Goal: Task Accomplishment & Management: Use online tool/utility

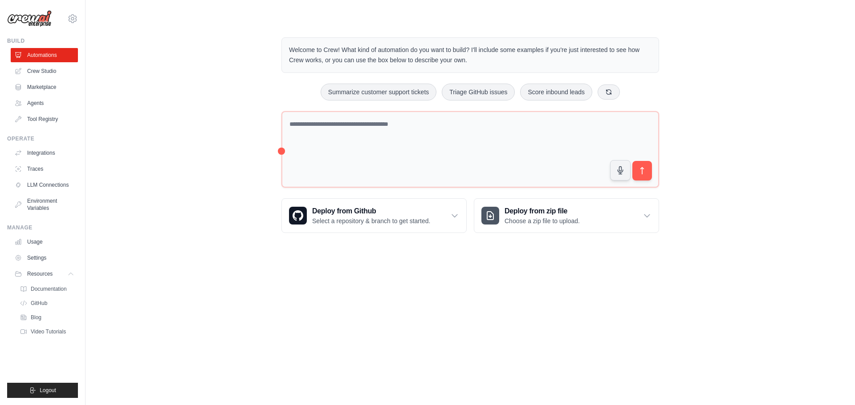
click at [438, 62] on p "Welcome to Crew! What kind of automation do you want to build? I'll include som…" at bounding box center [470, 55] width 362 height 20
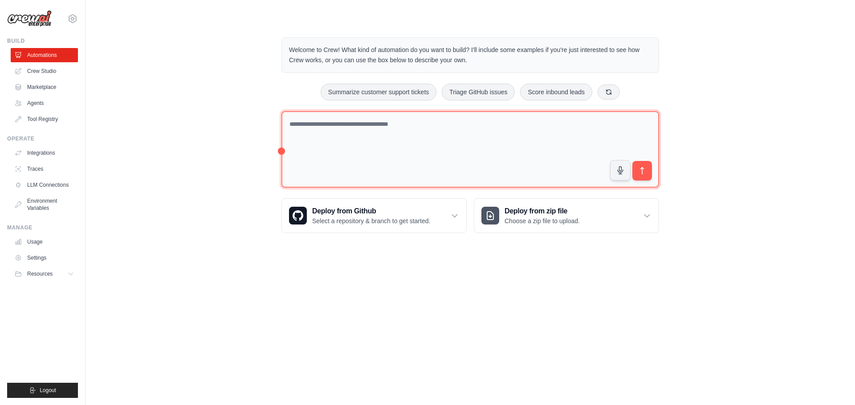
click at [312, 130] on textarea at bounding box center [469, 149] width 377 height 77
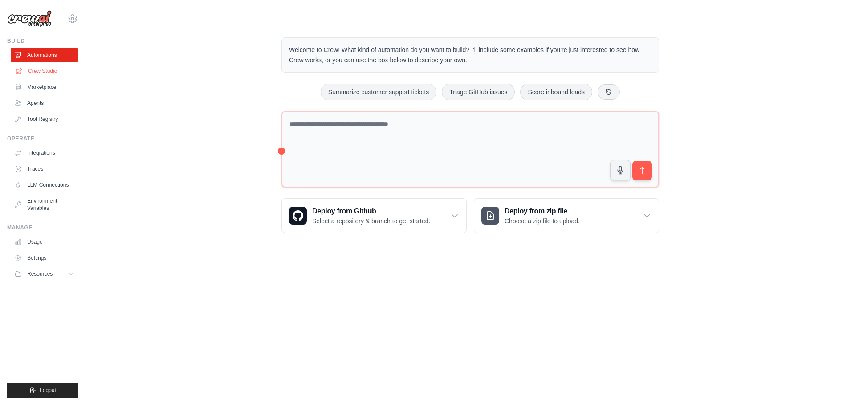
click at [40, 68] on link "Crew Studio" at bounding box center [45, 71] width 67 height 14
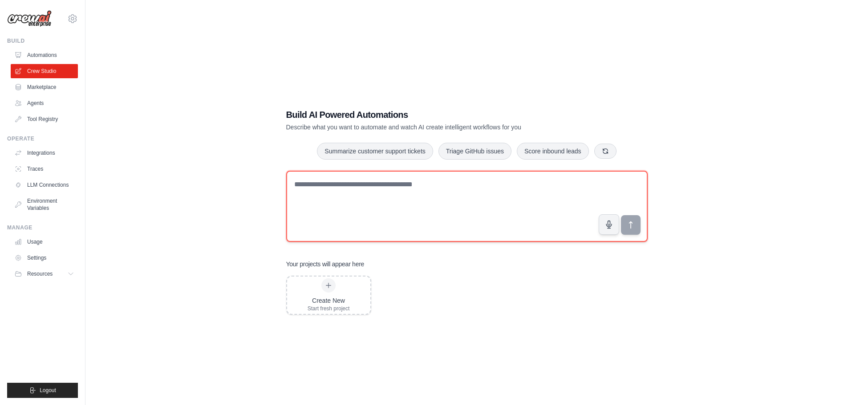
click at [414, 184] on textarea at bounding box center [466, 206] width 361 height 71
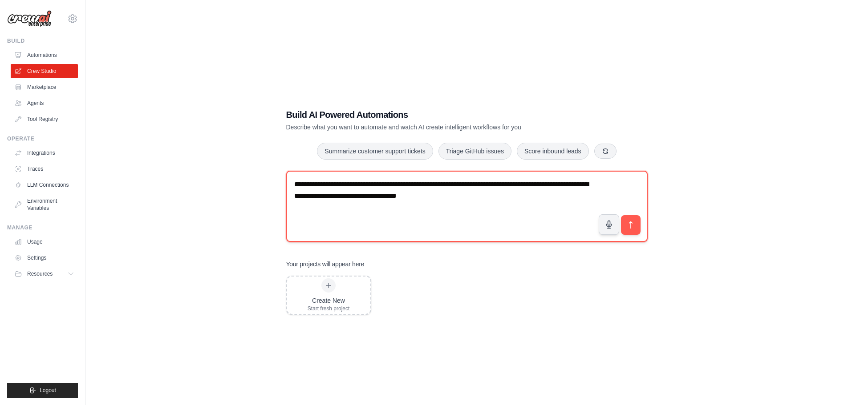
click at [414, 194] on textarea "**********" at bounding box center [466, 206] width 361 height 71
click at [533, 193] on textarea "**********" at bounding box center [466, 206] width 361 height 71
type textarea "**********"
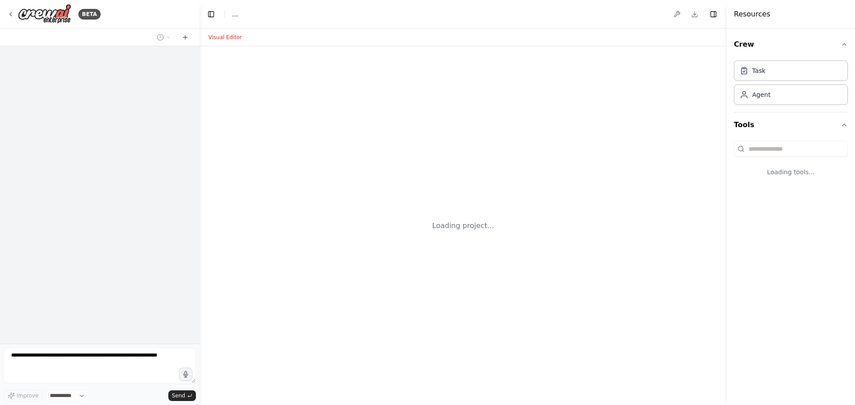
select select "****"
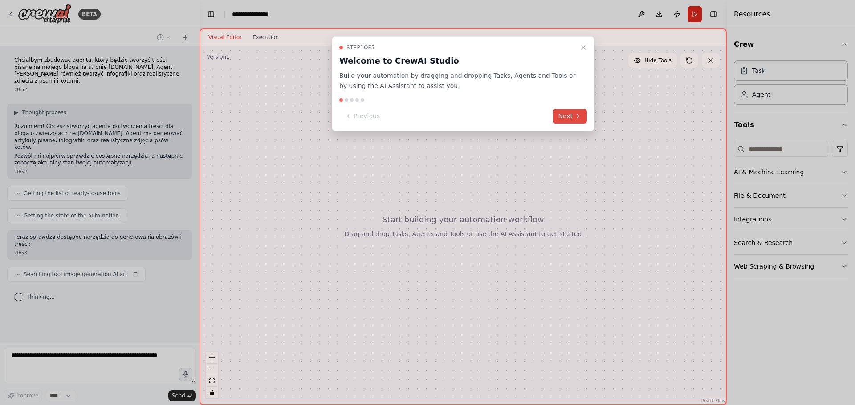
click at [569, 111] on button "Next" at bounding box center [569, 116] width 34 height 15
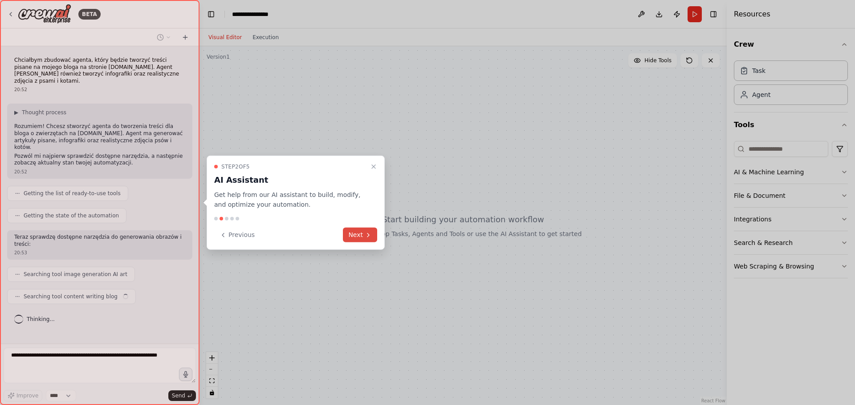
click at [367, 233] on icon at bounding box center [368, 235] width 2 height 4
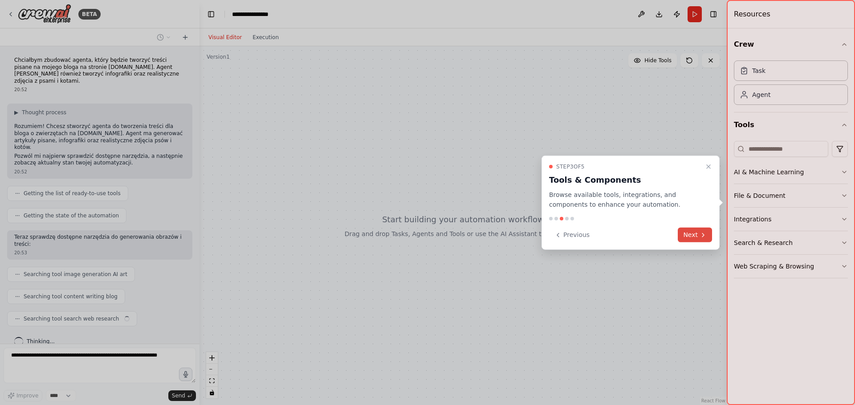
click at [692, 233] on button "Next" at bounding box center [694, 235] width 34 height 15
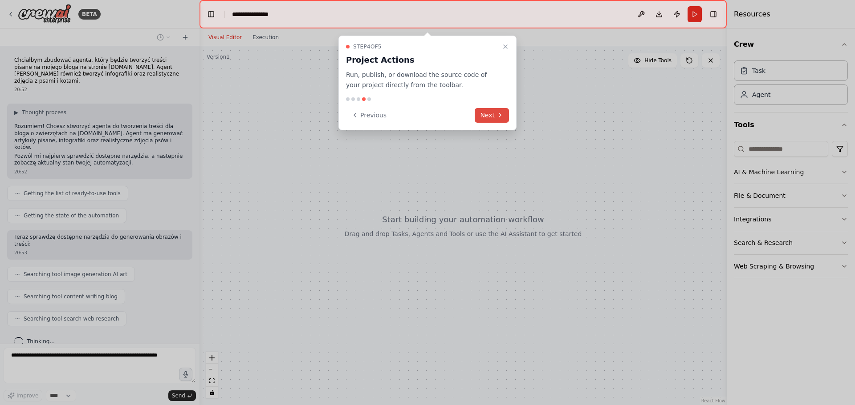
click at [496, 117] on icon at bounding box center [499, 115] width 7 height 7
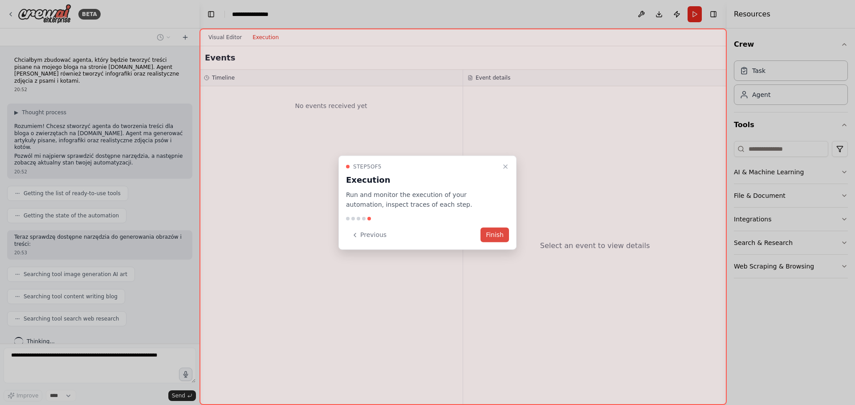
click at [498, 235] on button "Finish" at bounding box center [494, 235] width 28 height 15
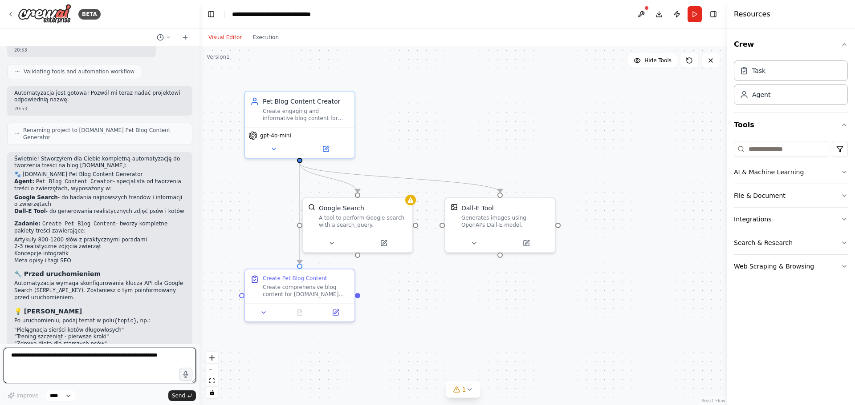
scroll to position [438, 0]
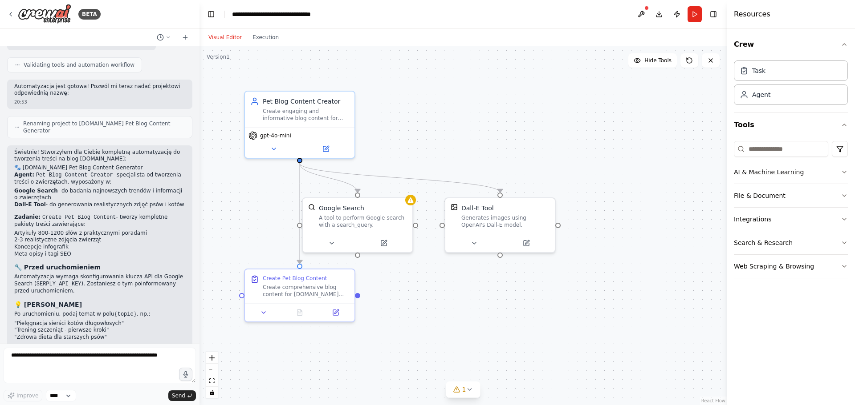
click at [831, 175] on button "AI & Machine Learning" at bounding box center [790, 172] width 114 height 23
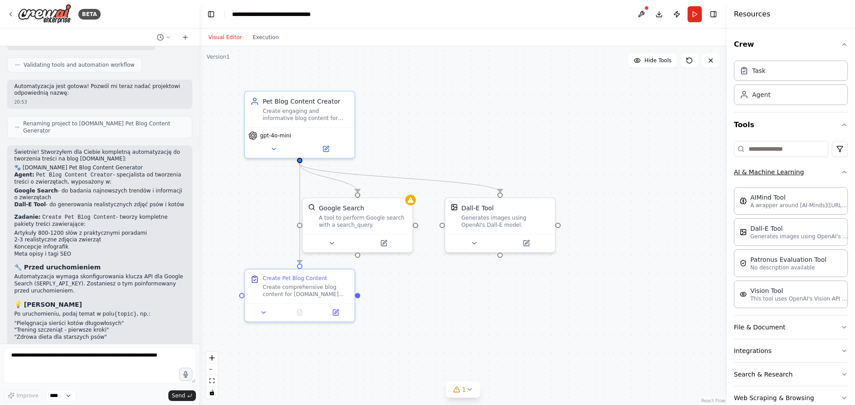
click at [819, 175] on button "AI & Machine Learning" at bounding box center [790, 172] width 114 height 23
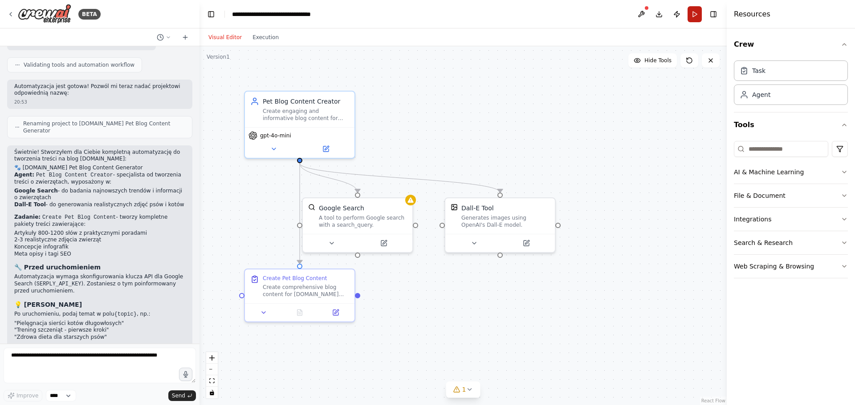
click at [692, 14] on button "Run" at bounding box center [694, 14] width 14 height 16
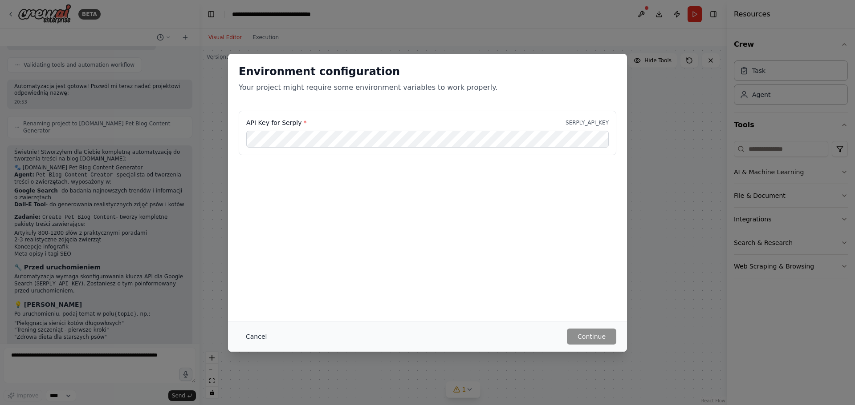
click at [257, 339] on button "Cancel" at bounding box center [256, 337] width 35 height 16
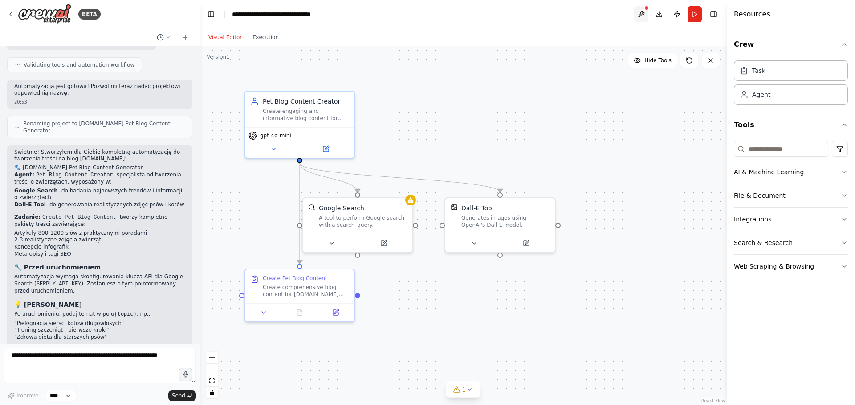
click at [640, 14] on button at bounding box center [641, 14] width 14 height 16
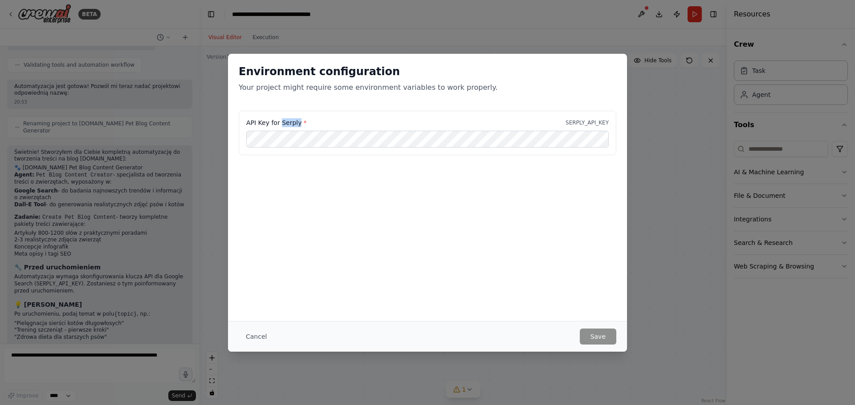
drag, startPoint x: 297, startPoint y: 124, endPoint x: 279, endPoint y: 124, distance: 17.8
click at [279, 124] on label "API Key for Serply *" at bounding box center [276, 122] width 60 height 9
copy label "Serply"
click at [593, 336] on button "Save" at bounding box center [597, 337] width 36 height 16
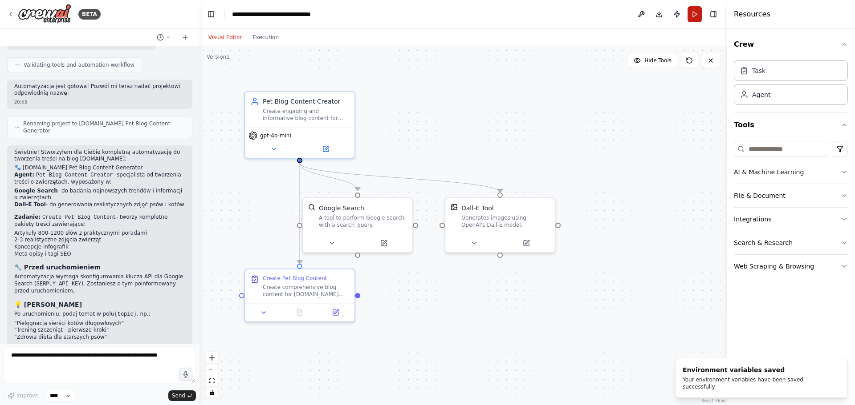
click at [693, 13] on button "Run" at bounding box center [694, 14] width 14 height 16
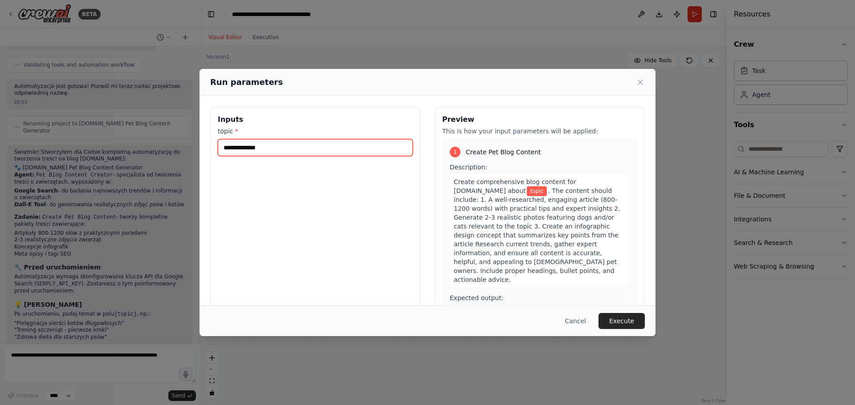
click at [312, 145] on input "topic *" at bounding box center [315, 147] width 195 height 17
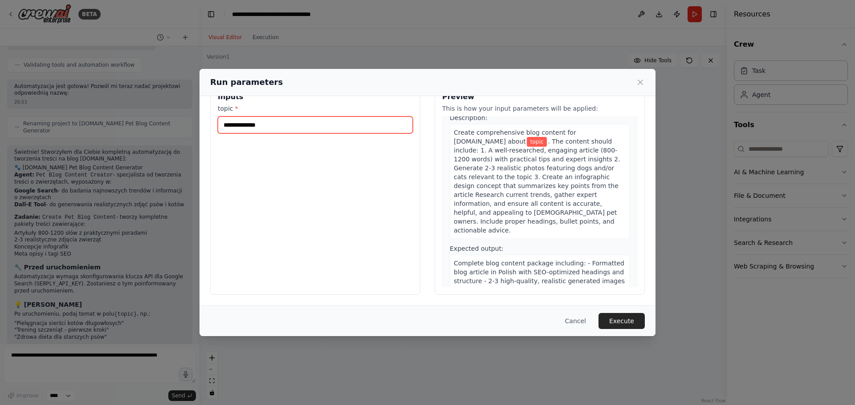
scroll to position [0, 0]
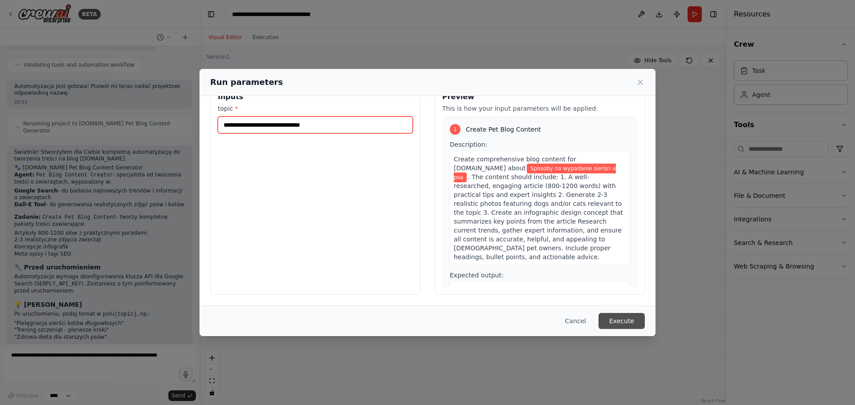
type input "**********"
click at [628, 321] on button "Execute" at bounding box center [621, 321] width 46 height 16
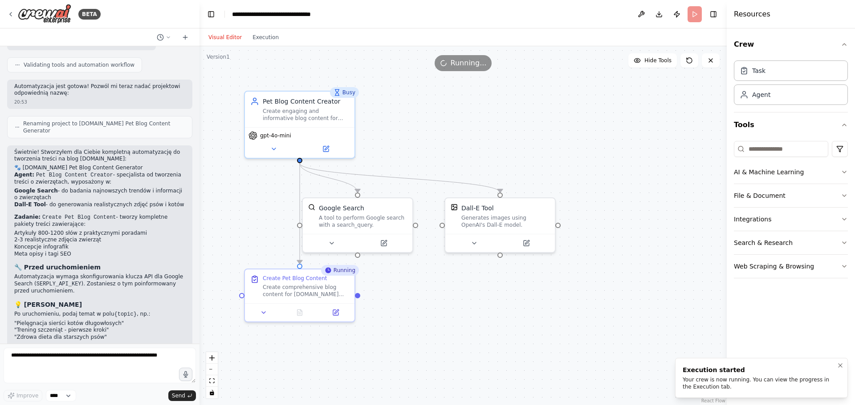
click at [721, 382] on div "Your crew is now running. You can view the progress in the Execution tab." at bounding box center [759, 384] width 154 height 14
click at [256, 35] on button "Execution" at bounding box center [265, 37] width 37 height 11
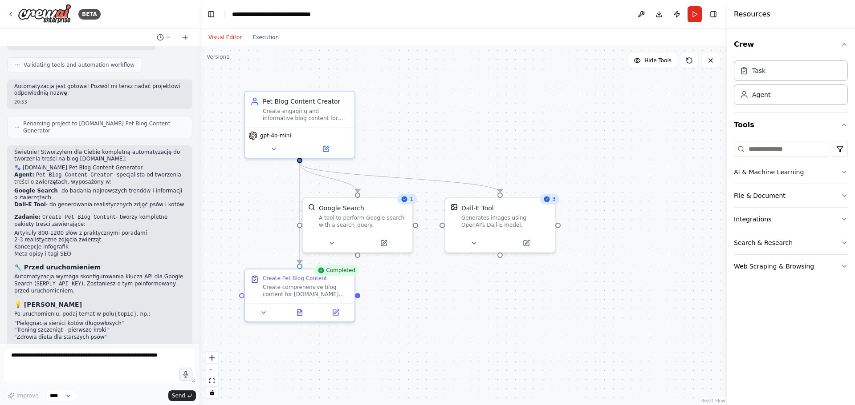
click at [234, 38] on button "Visual Editor" at bounding box center [225, 37] width 44 height 11
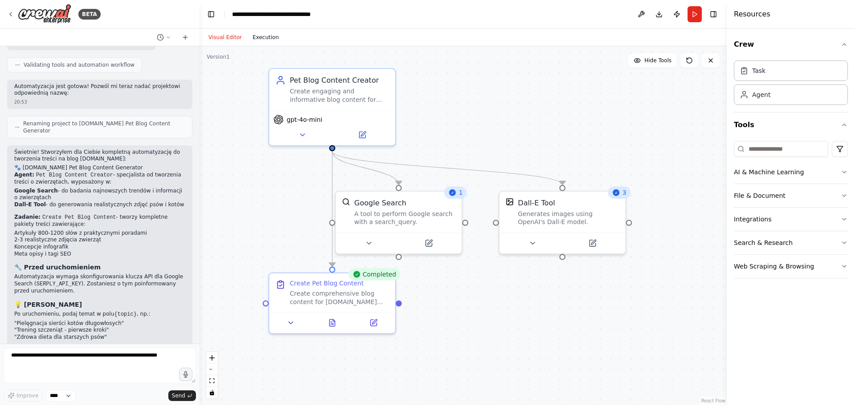
click at [265, 35] on button "Execution" at bounding box center [265, 37] width 37 height 11
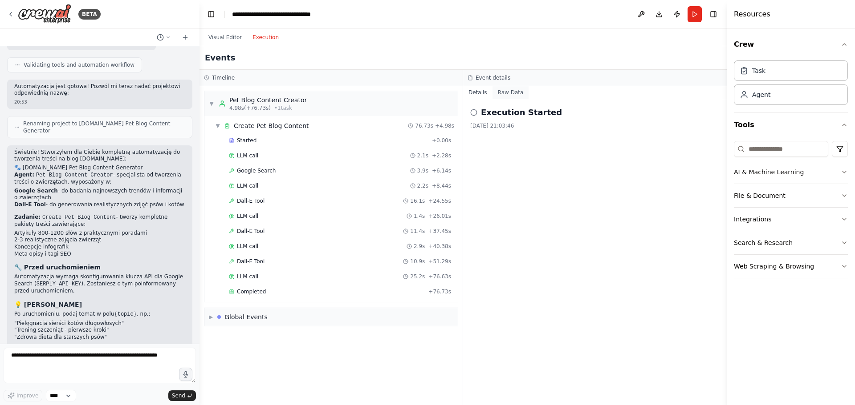
click at [500, 92] on button "Raw Data" at bounding box center [510, 92] width 36 height 12
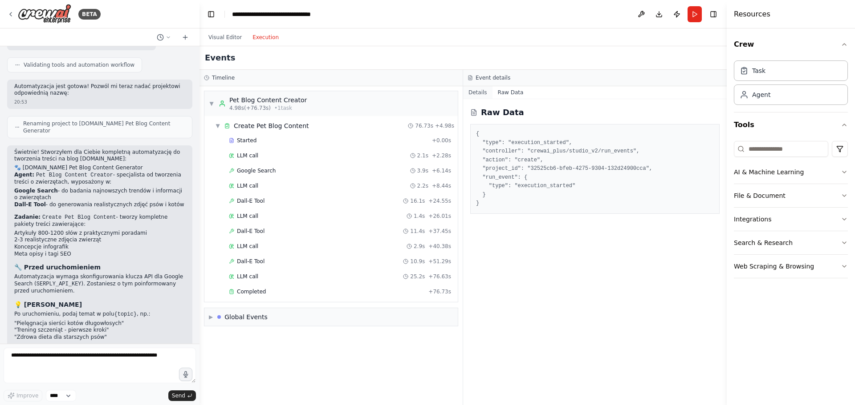
click at [481, 90] on button "Details" at bounding box center [477, 92] width 29 height 12
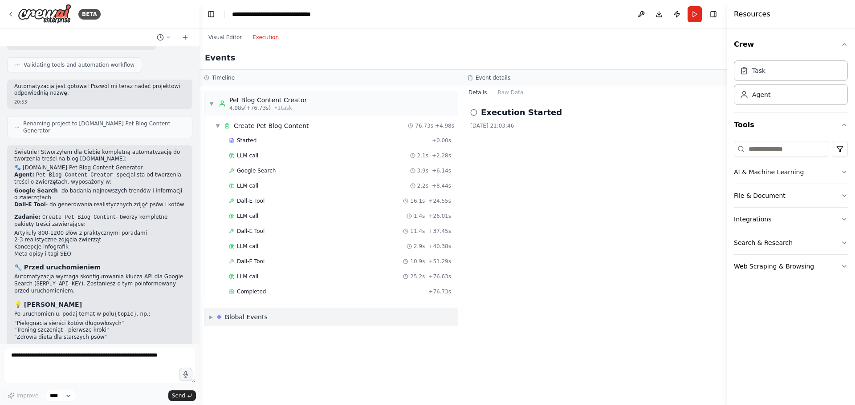
click at [256, 316] on div "Global Events" at bounding box center [245, 317] width 43 height 9
click at [232, 34] on button "Visual Editor" at bounding box center [225, 37] width 44 height 11
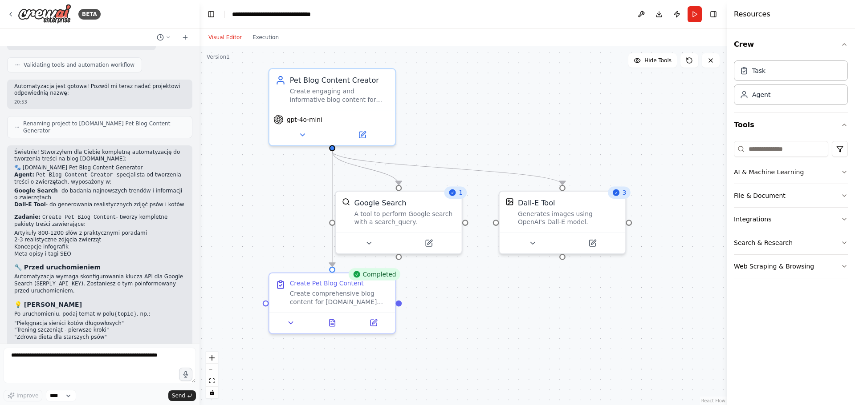
click at [378, 277] on div "Completed" at bounding box center [374, 274] width 52 height 12
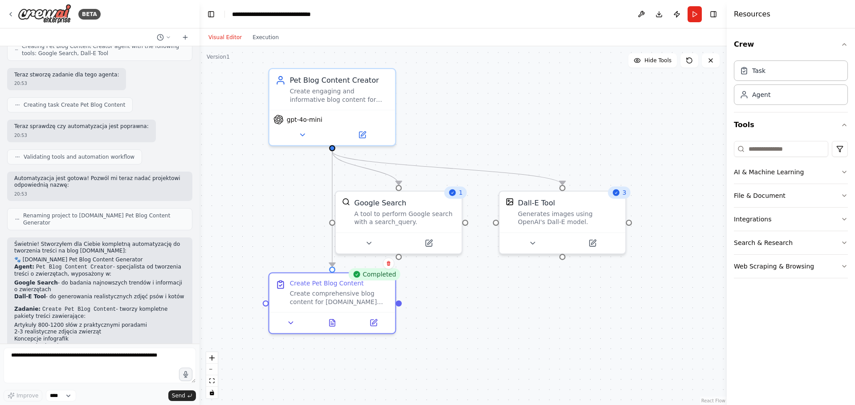
scroll to position [438, 0]
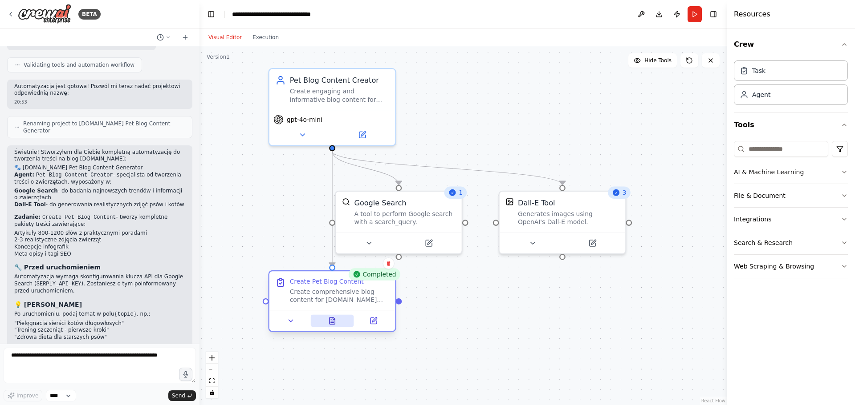
click at [335, 318] on icon at bounding box center [332, 321] width 8 height 8
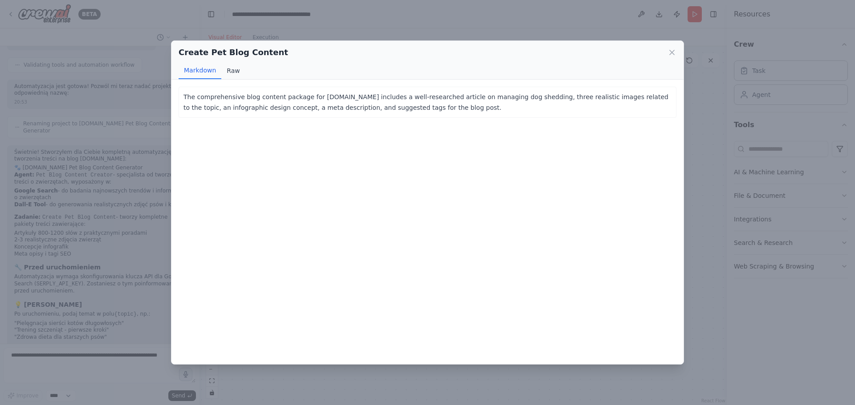
click at [230, 71] on button "Raw" at bounding box center [233, 70] width 24 height 17
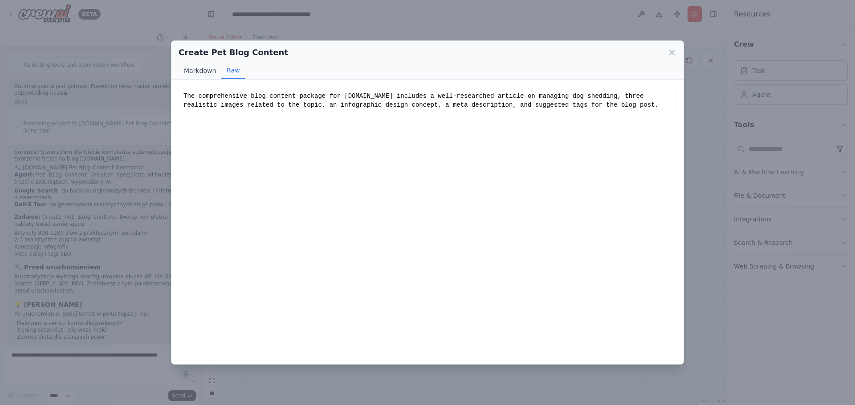
click at [189, 70] on button "Markdown" at bounding box center [199, 70] width 43 height 17
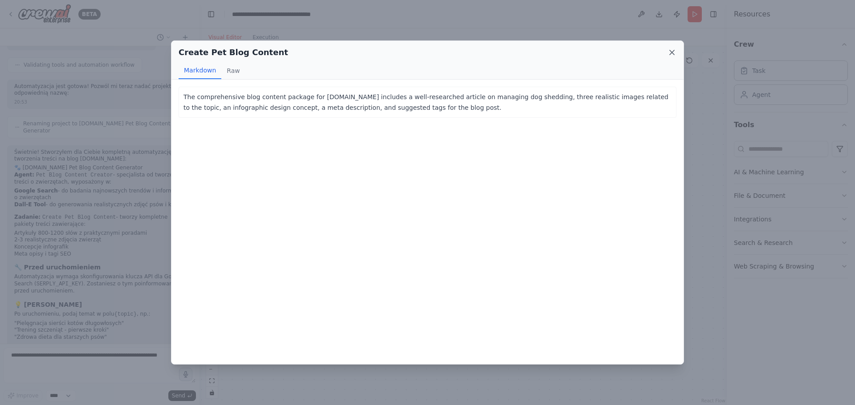
click at [669, 52] on icon at bounding box center [671, 52] width 9 height 9
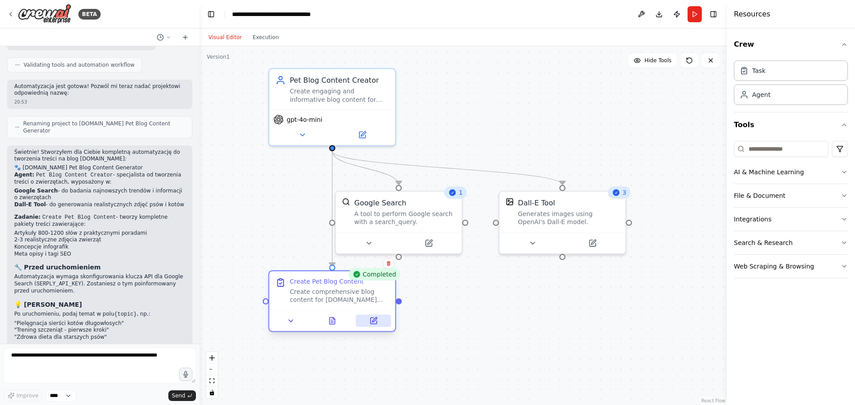
click at [372, 325] on button at bounding box center [373, 321] width 35 height 12
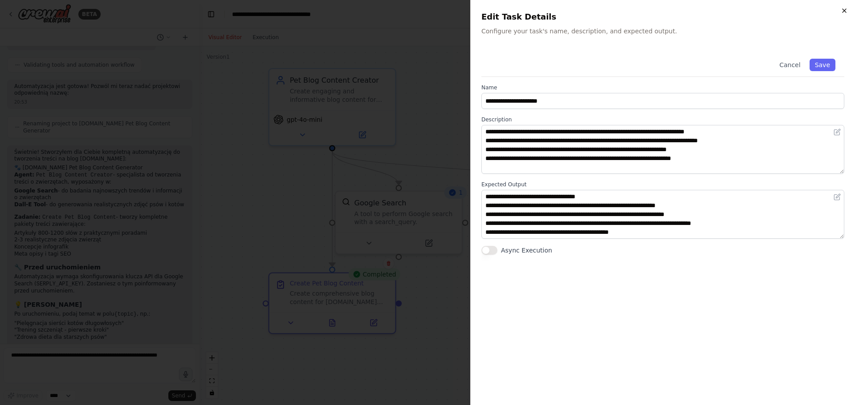
click at [841, 11] on icon "button" at bounding box center [843, 10] width 7 height 7
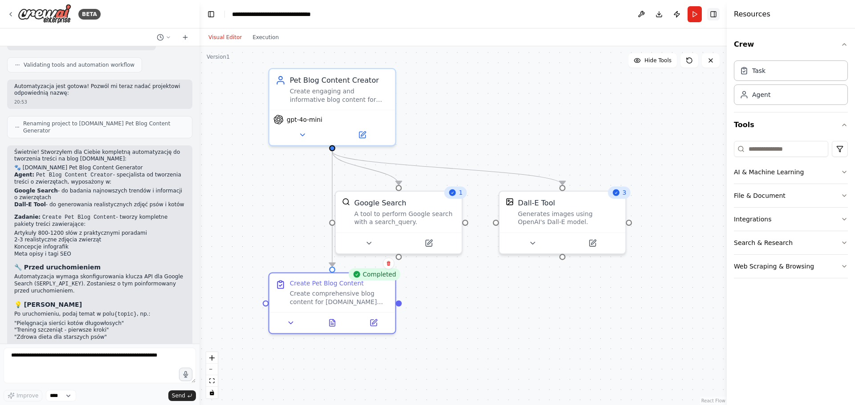
click at [716, 14] on button "Toggle Right Sidebar" at bounding box center [713, 14] width 12 height 12
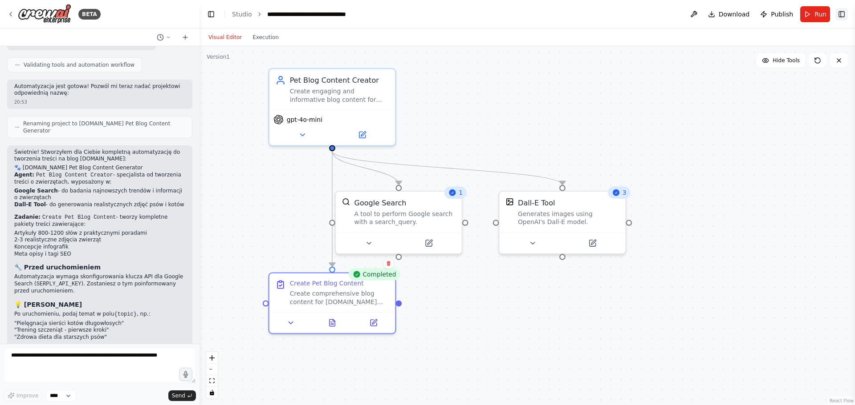
click at [843, 14] on button "Toggle Right Sidebar" at bounding box center [841, 14] width 12 height 12
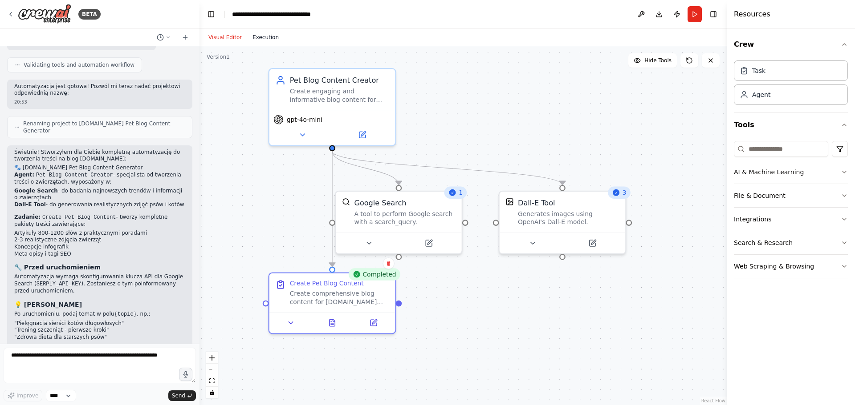
click at [262, 37] on button "Execution" at bounding box center [265, 37] width 37 height 11
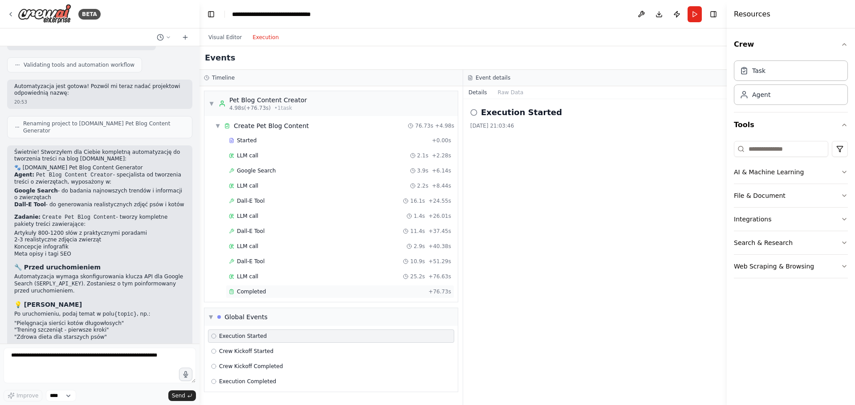
click at [253, 290] on span "Completed" at bounding box center [251, 291] width 29 height 7
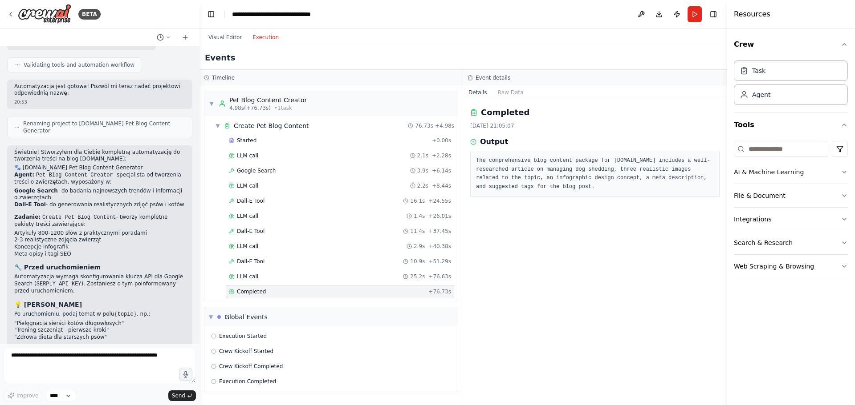
click at [498, 110] on h2 "Completed" at bounding box center [505, 112] width 49 height 12
click at [508, 157] on pre "The comprehensive blog content package for furzy.pl includes a well-researched …" at bounding box center [595, 174] width 238 height 35
click at [355, 276] on div "LLM call 25.2s + 76.63s" at bounding box center [340, 276] width 222 height 7
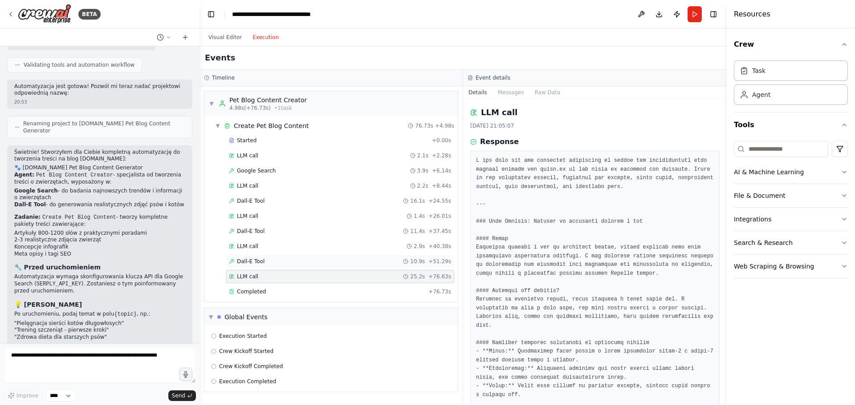
click at [345, 263] on div "Dall-E Tool 10.9s + 51.29s" at bounding box center [340, 261] width 222 height 7
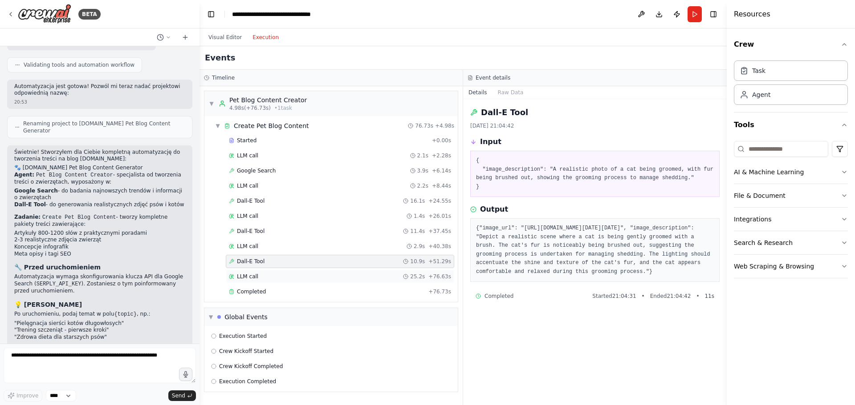
click at [279, 275] on div "LLM call 25.2s + 76.63s" at bounding box center [340, 276] width 222 height 7
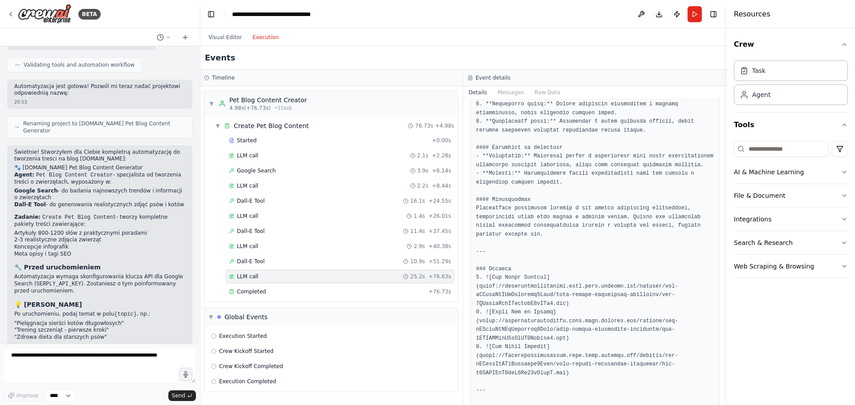
scroll to position [356, 0]
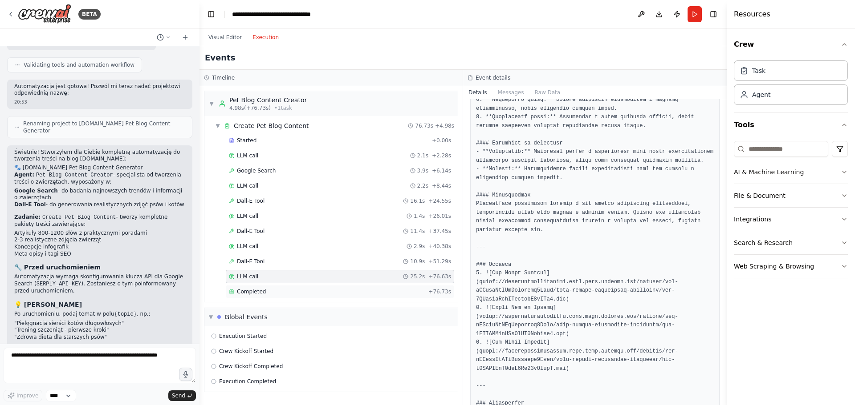
click at [271, 292] on div "Completed" at bounding box center [327, 291] width 196 height 7
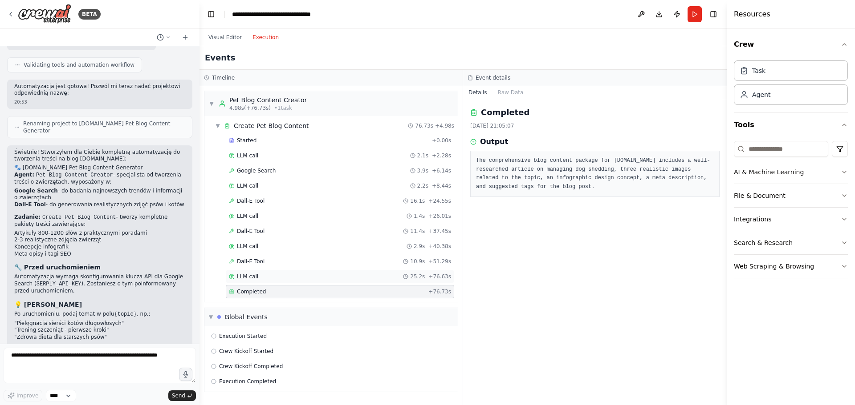
click at [283, 277] on div "LLM call 25.2s + 76.63s" at bounding box center [340, 276] width 222 height 7
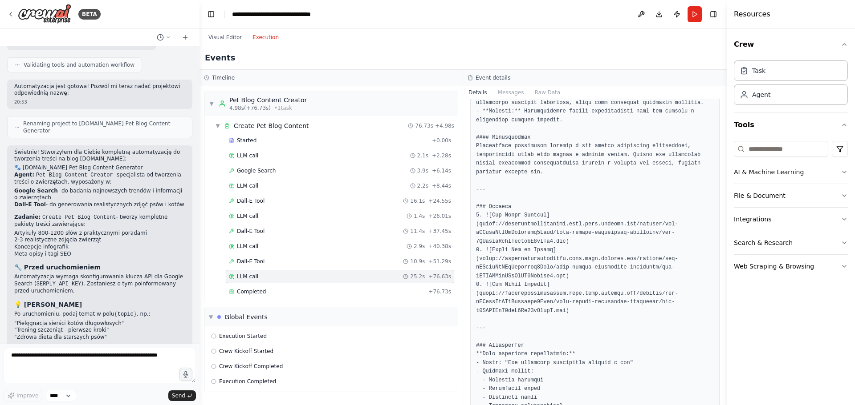
scroll to position [445, 0]
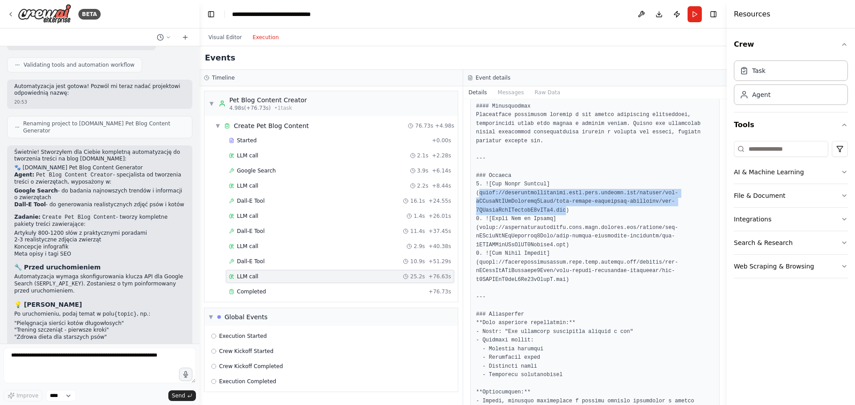
drag, startPoint x: 559, startPoint y: 201, endPoint x: 478, endPoint y: 183, distance: 82.0
click at [478, 183] on pre at bounding box center [595, 163] width 238 height 903
copy pre "https://oaidalleapiprodscus.blob.core.windows.net/private/org-hZRtglLxBYvAvvtxh…"
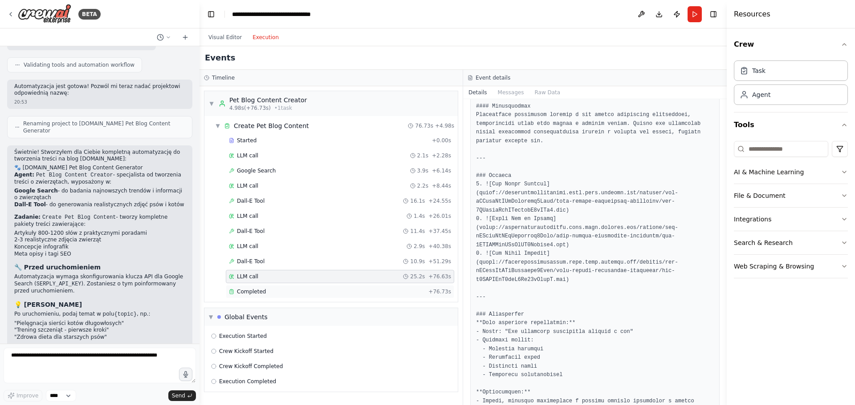
click at [277, 291] on div "Completed" at bounding box center [327, 291] width 196 height 7
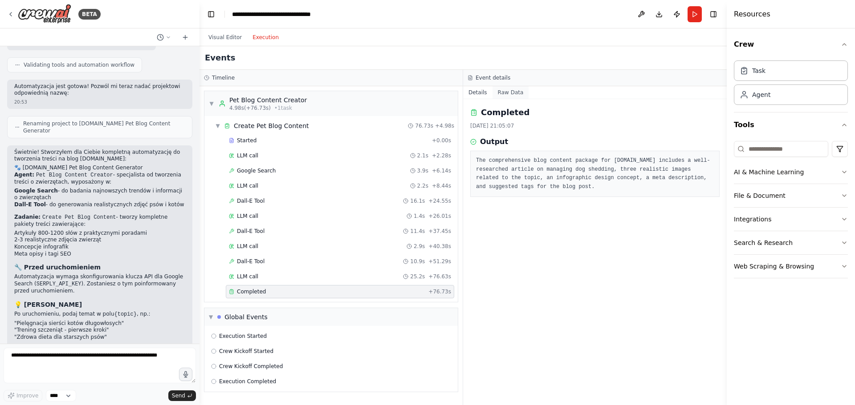
click at [519, 89] on button "Raw Data" at bounding box center [510, 92] width 36 height 12
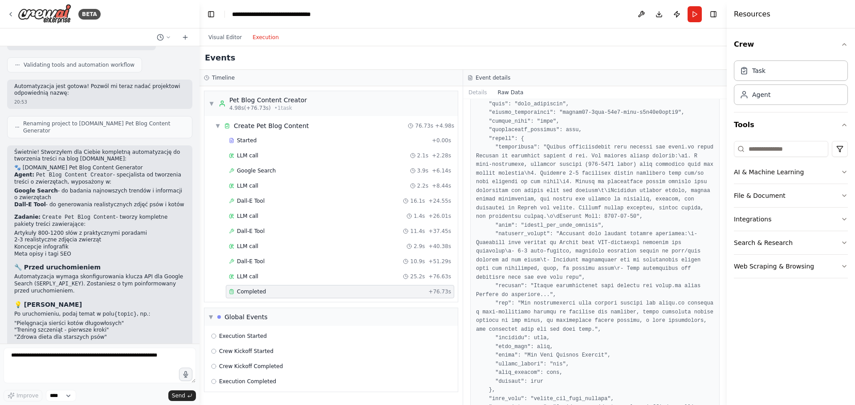
scroll to position [579, 0]
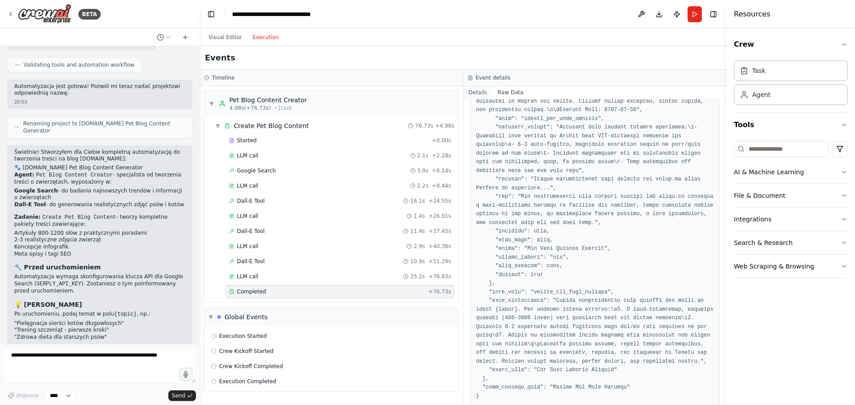
click at [481, 89] on button "Details" at bounding box center [477, 92] width 29 height 12
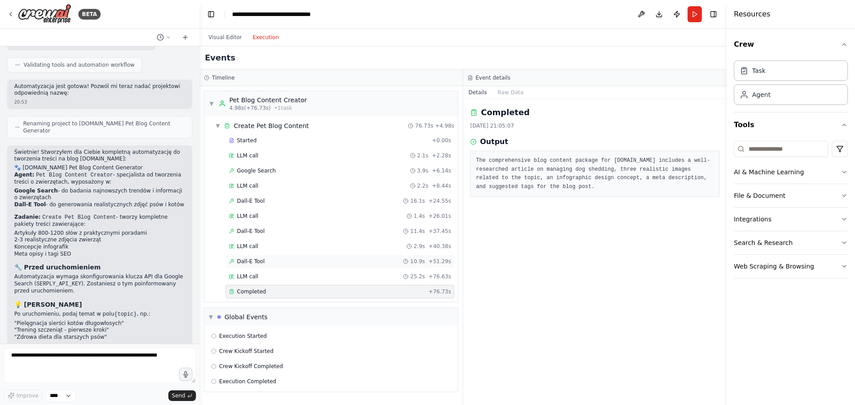
click at [281, 261] on div "Dall-E Tool 10.9s + 51.29s" at bounding box center [340, 261] width 222 height 7
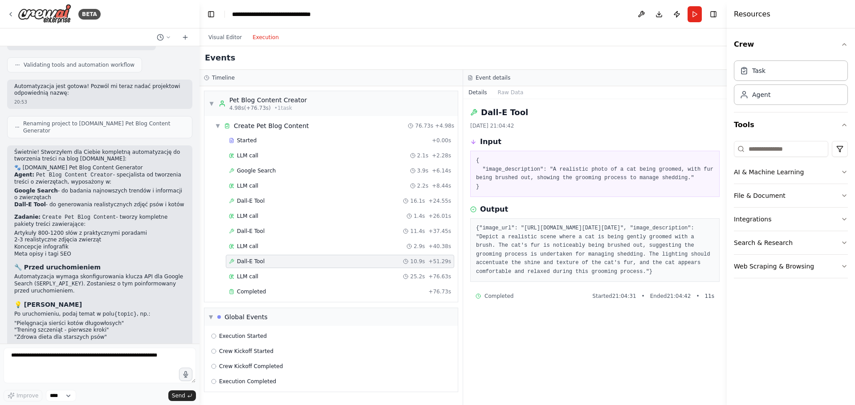
click at [513, 300] on div "Completed Started 21:04:31 • Ended 21:04:42 • 11 s" at bounding box center [594, 296] width 239 height 7
click at [267, 286] on div "Completed + 76.73s" at bounding box center [340, 291] width 228 height 13
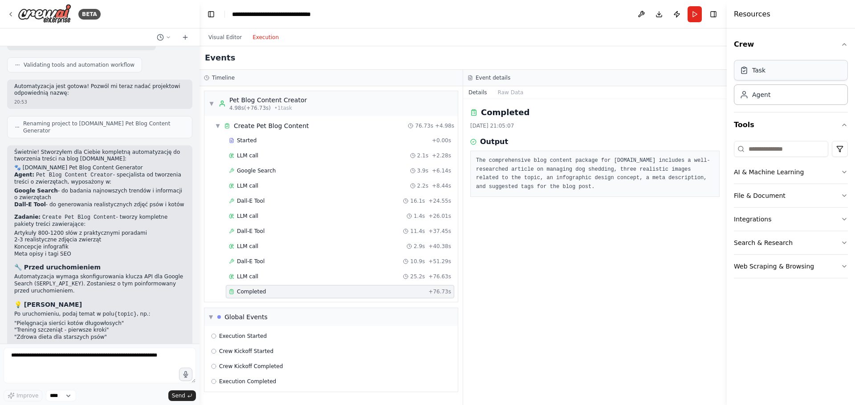
click at [773, 74] on div "Task" at bounding box center [790, 70] width 114 height 20
click at [759, 79] on div "Task" at bounding box center [790, 70] width 114 height 20
click at [801, 104] on div "Agent" at bounding box center [790, 94] width 114 height 20
click at [783, 69] on div "Task" at bounding box center [790, 70] width 114 height 20
click at [220, 36] on button "Visual Editor" at bounding box center [225, 37] width 44 height 11
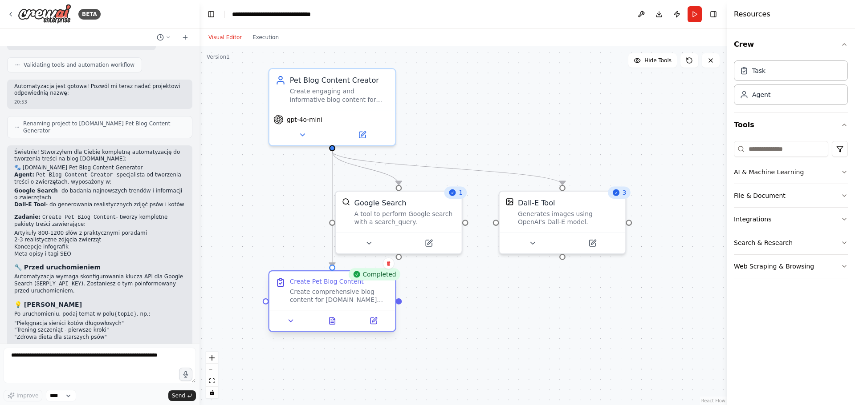
click at [313, 295] on div "Create comprehensive blog content for furzy.pl about {topic}. The content shoul…" at bounding box center [339, 296] width 99 height 16
click at [294, 322] on icon at bounding box center [291, 321] width 8 height 8
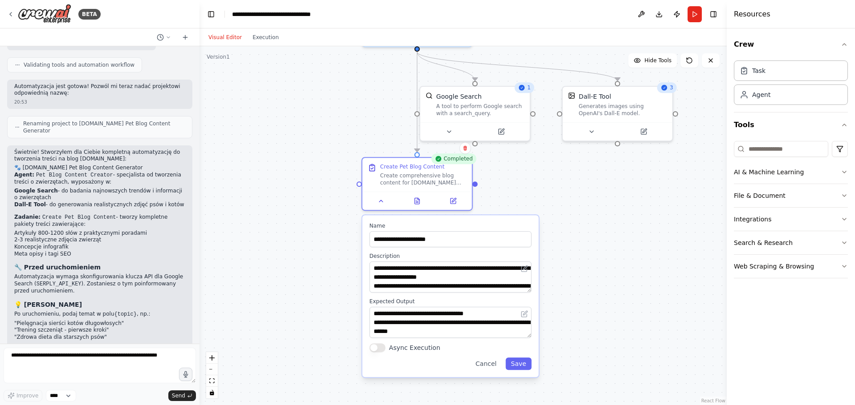
drag, startPoint x: 410, startPoint y: 321, endPoint x: 478, endPoint y: 284, distance: 76.9
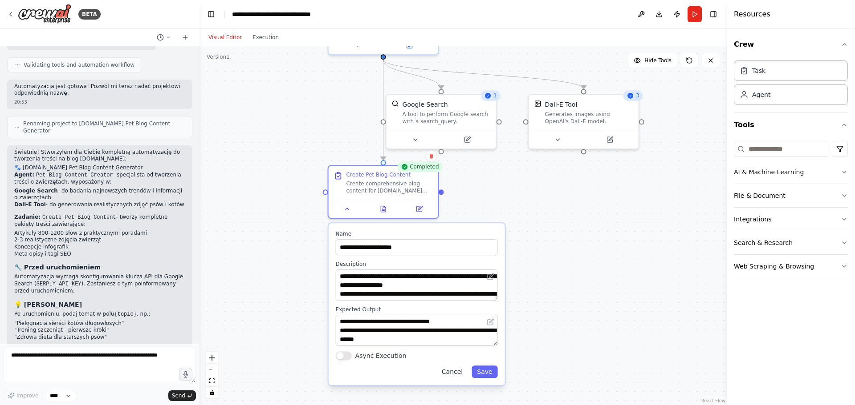
click at [458, 374] on button "Cancel" at bounding box center [452, 372] width 32 height 12
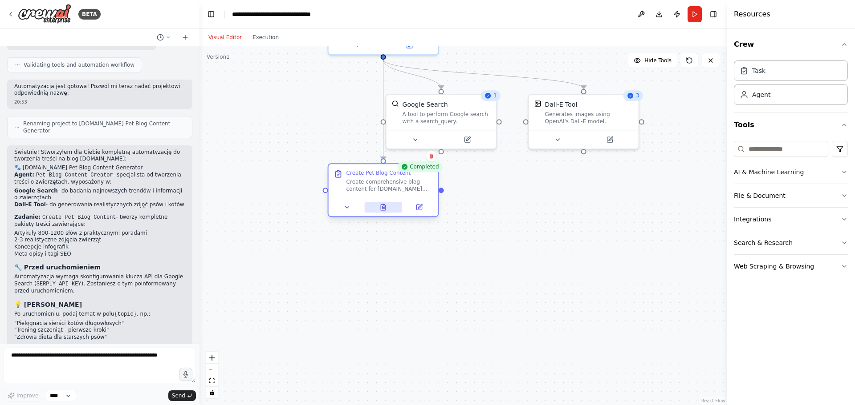
click at [385, 209] on icon at bounding box center [383, 207] width 5 height 6
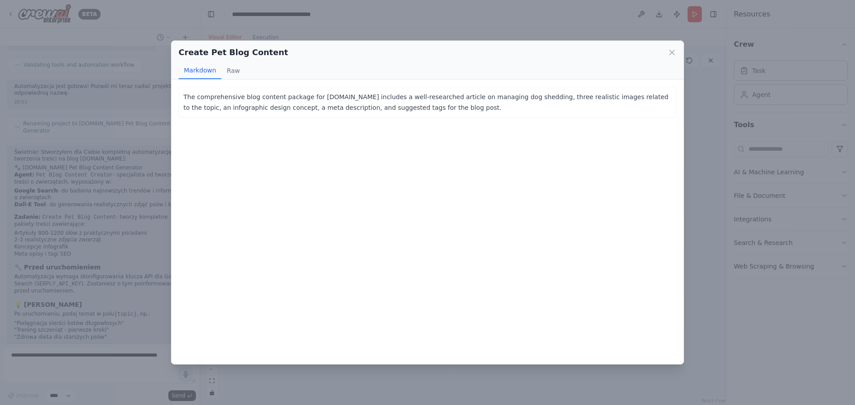
click at [714, 219] on div "Create Pet Blog Content Markdown Raw The comprehensive blog content package for…" at bounding box center [427, 202] width 855 height 405
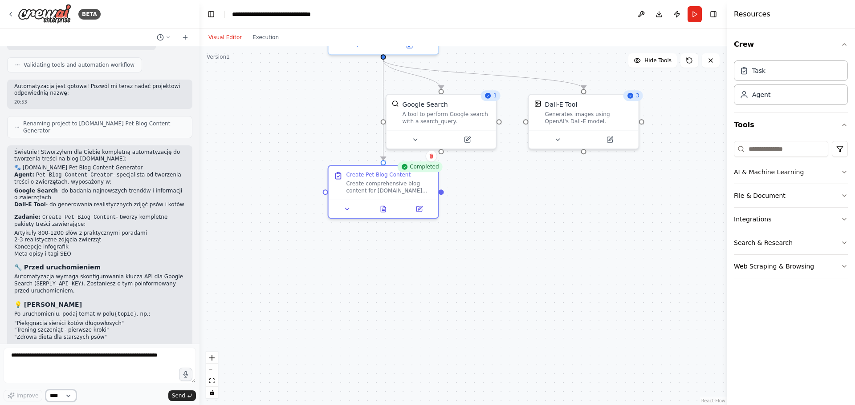
click at [68, 393] on select "****" at bounding box center [61, 396] width 30 height 12
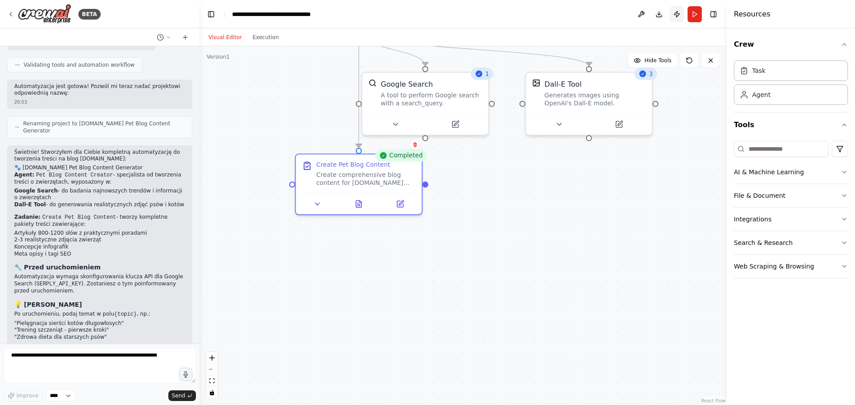
click at [679, 15] on button "Publish" at bounding box center [676, 14] width 14 height 16
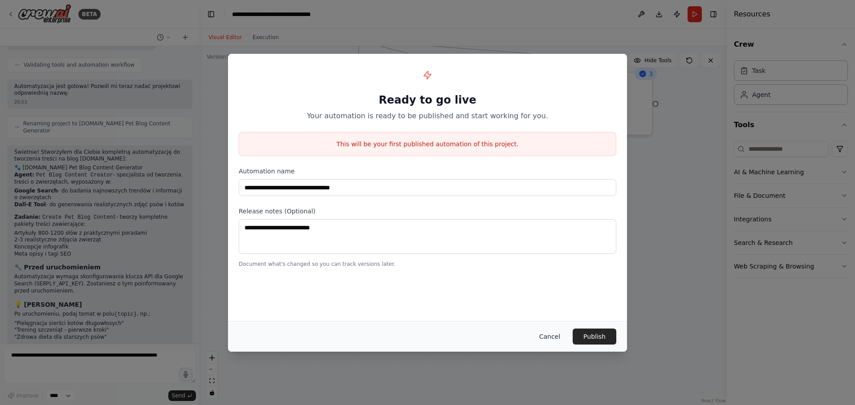
click at [543, 336] on button "Cancel" at bounding box center [549, 337] width 35 height 16
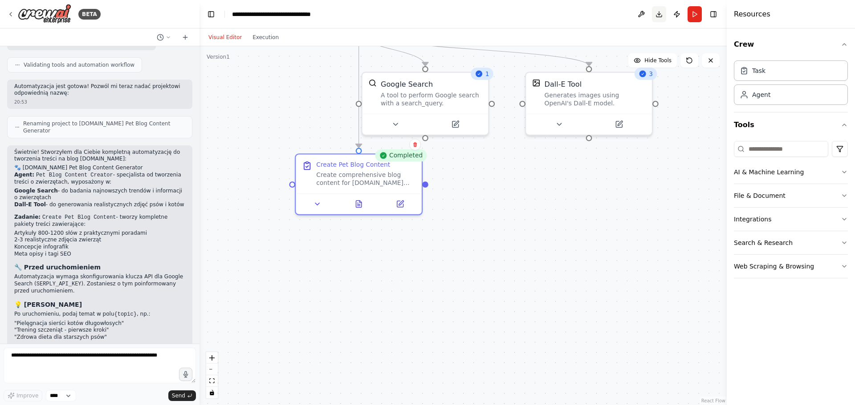
click at [657, 12] on button "Download" at bounding box center [659, 14] width 14 height 16
click at [640, 13] on button at bounding box center [641, 14] width 14 height 16
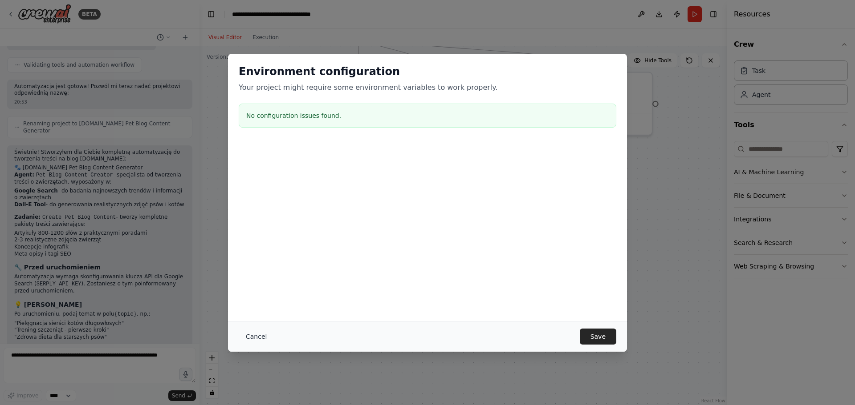
click at [249, 338] on button "Cancel" at bounding box center [256, 337] width 35 height 16
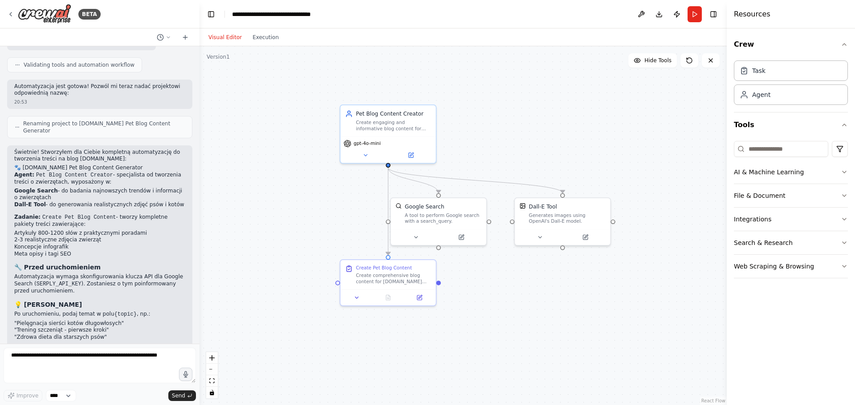
drag, startPoint x: 527, startPoint y: 248, endPoint x: 519, endPoint y: 318, distance: 70.2
click at [821, 190] on button "File & Document" at bounding box center [790, 195] width 114 height 23
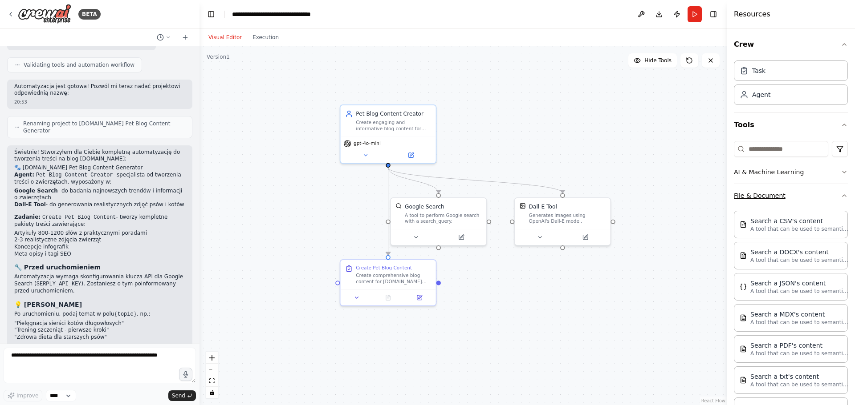
click at [821, 190] on button "File & Document" at bounding box center [790, 195] width 114 height 23
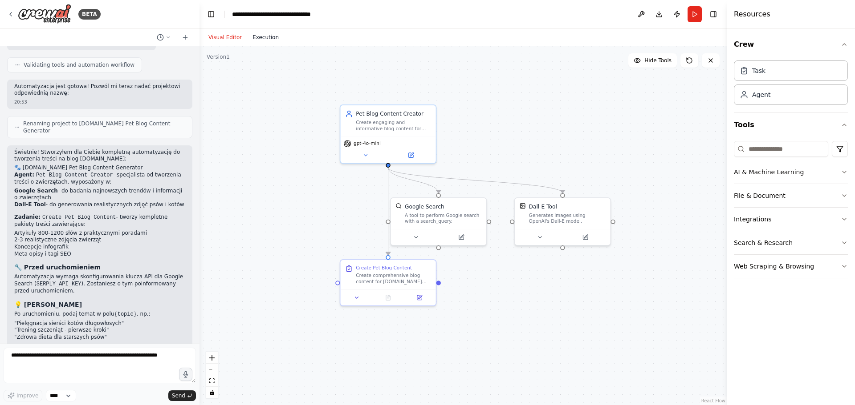
click at [267, 32] on button "Execution" at bounding box center [265, 37] width 37 height 11
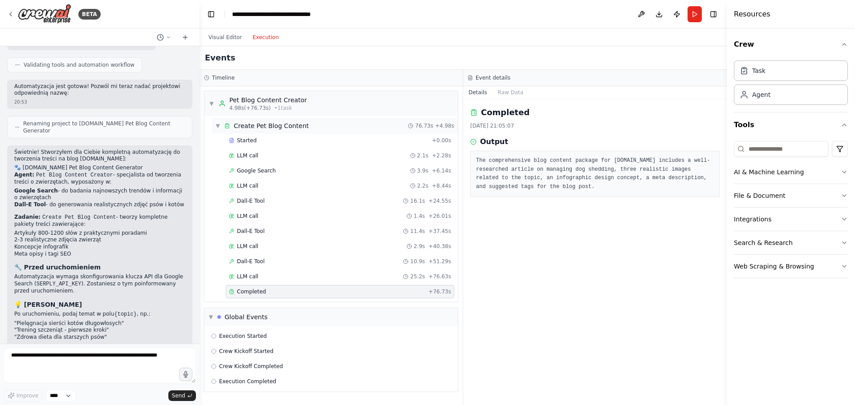
click at [216, 126] on span "▼" at bounding box center [217, 125] width 5 height 7
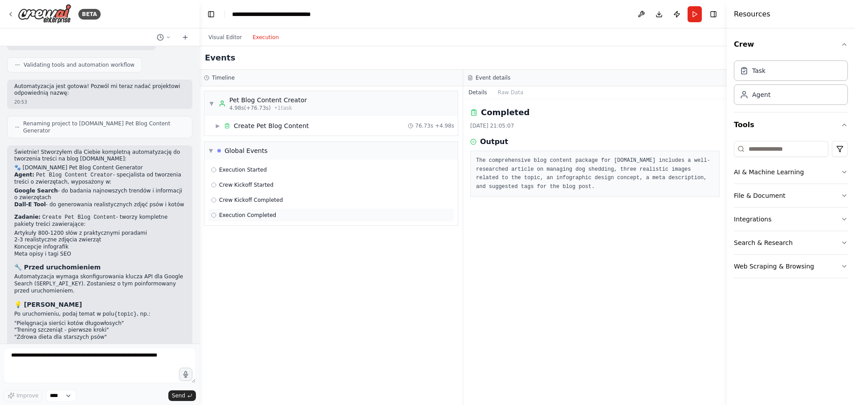
click at [261, 218] on span "Execution Completed" at bounding box center [247, 215] width 57 height 7
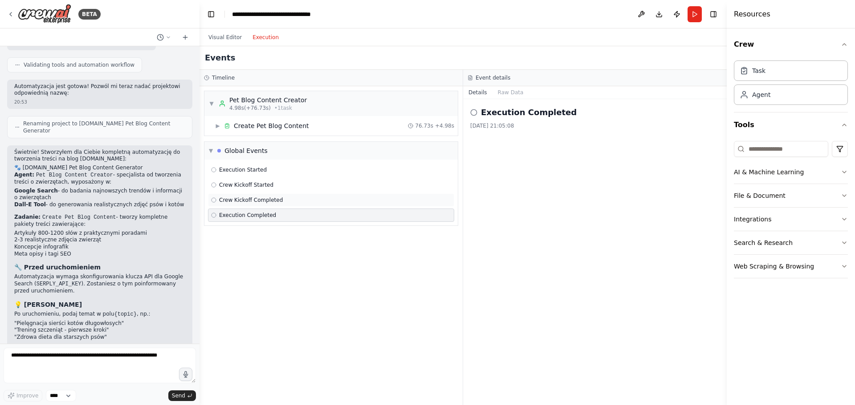
click at [268, 202] on span "Crew Kickoff Completed" at bounding box center [251, 200] width 64 height 7
click at [310, 211] on div "Execution Completed" at bounding box center [331, 215] width 246 height 13
drag, startPoint x: 521, startPoint y: 97, endPoint x: 515, endPoint y: 94, distance: 7.4
click at [518, 96] on button "Raw Data" at bounding box center [510, 92] width 36 height 12
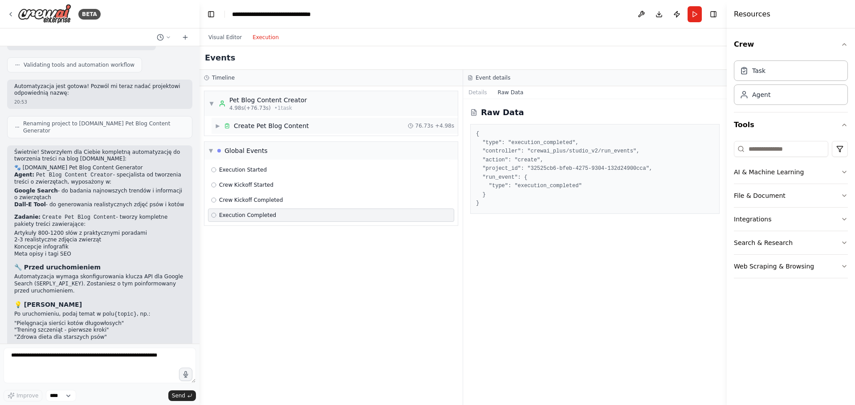
click at [259, 125] on div "Create Pet Blog Content" at bounding box center [271, 126] width 75 height 9
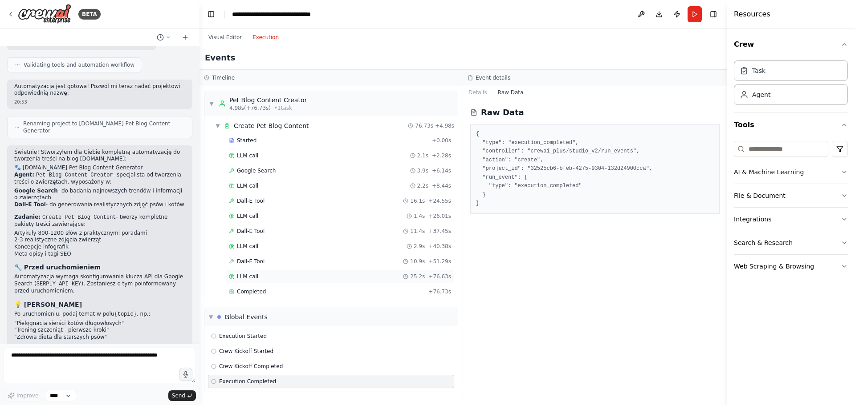
click at [275, 276] on div "LLM call 25.2s + 76.63s" at bounding box center [340, 276] width 222 height 7
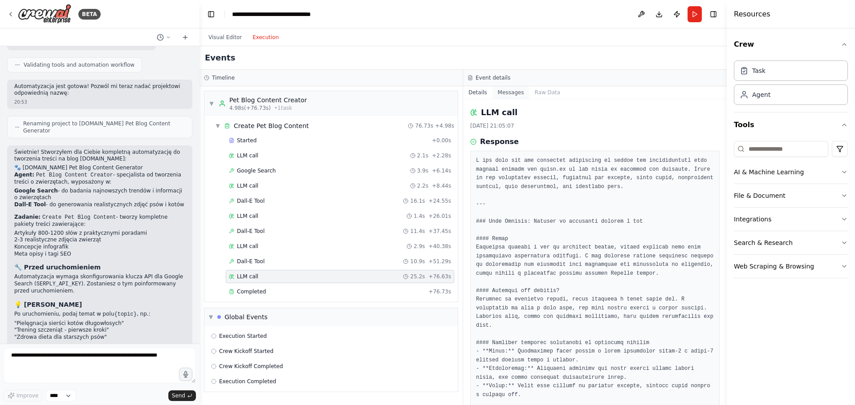
click at [503, 91] on button "Messages" at bounding box center [510, 92] width 37 height 12
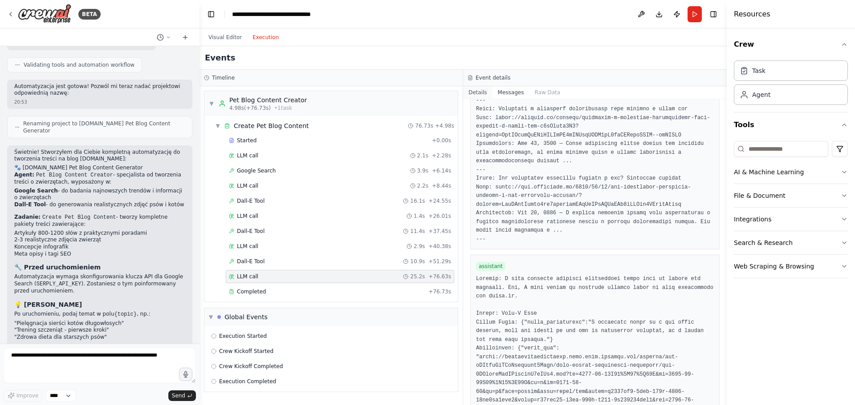
scroll to position [1246, 0]
click at [475, 94] on button "Details" at bounding box center [477, 92] width 29 height 12
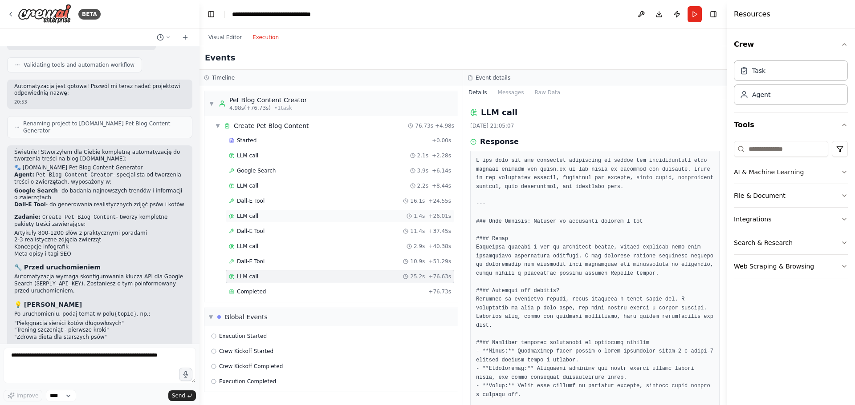
click at [279, 219] on div "LLM call 1.4s + 26.01s" at bounding box center [340, 216] width 222 height 7
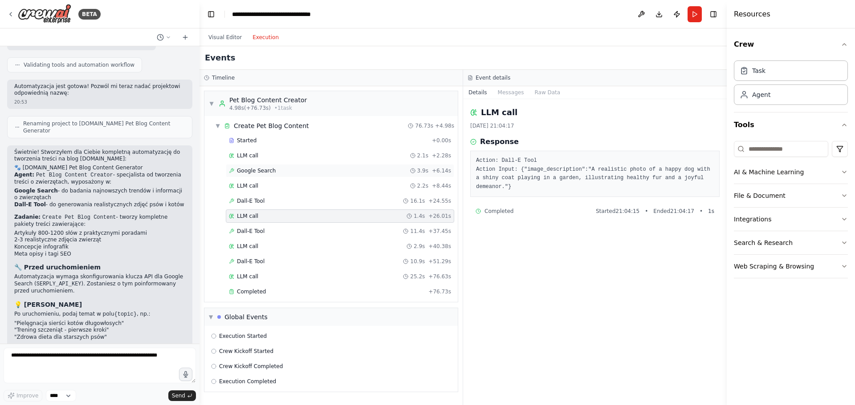
click at [269, 171] on span "Google Search" at bounding box center [256, 170] width 39 height 7
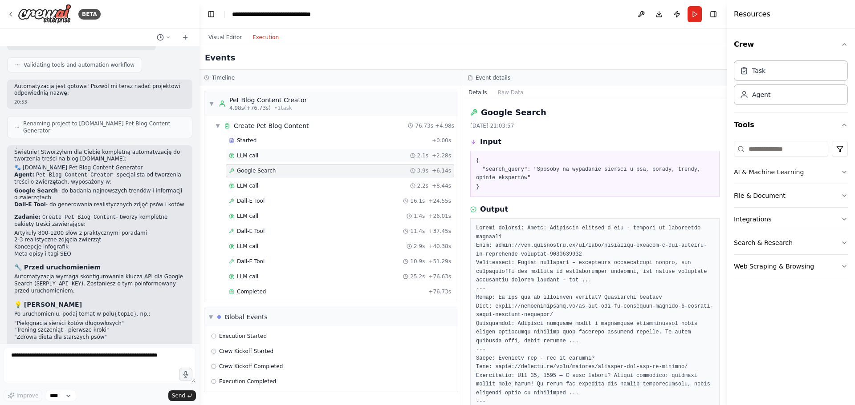
click at [269, 153] on div "LLM call 2.1s + 2.28s" at bounding box center [340, 155] width 222 height 7
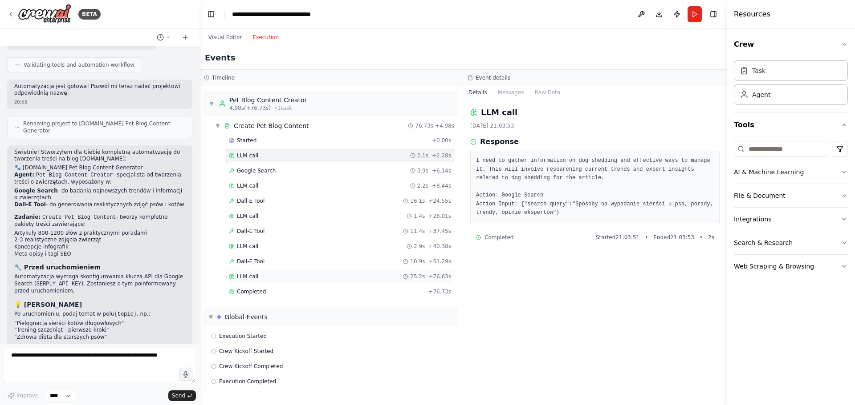
click at [267, 278] on div "LLM call 25.2s + 76.63s" at bounding box center [340, 276] width 222 height 7
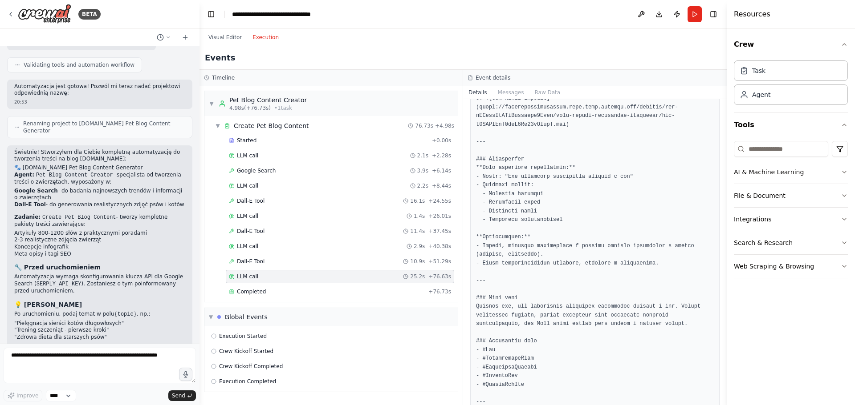
scroll to position [685, 0]
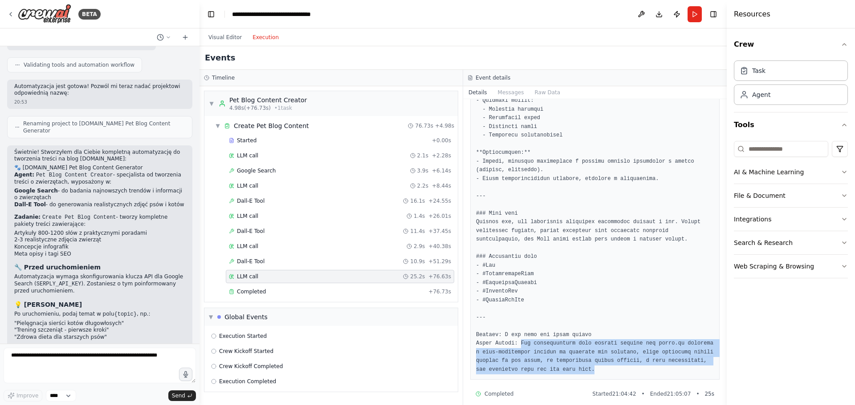
drag, startPoint x: 575, startPoint y: 361, endPoint x: 518, endPoint y: 334, distance: 62.7
copy pre "The comprehensive blog content package for furzy.pl includes a well-researched …"
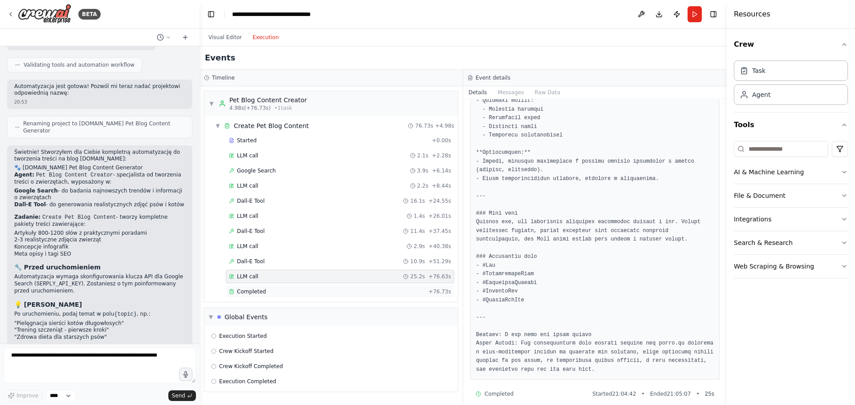
click at [260, 290] on span "Completed" at bounding box center [251, 291] width 29 height 7
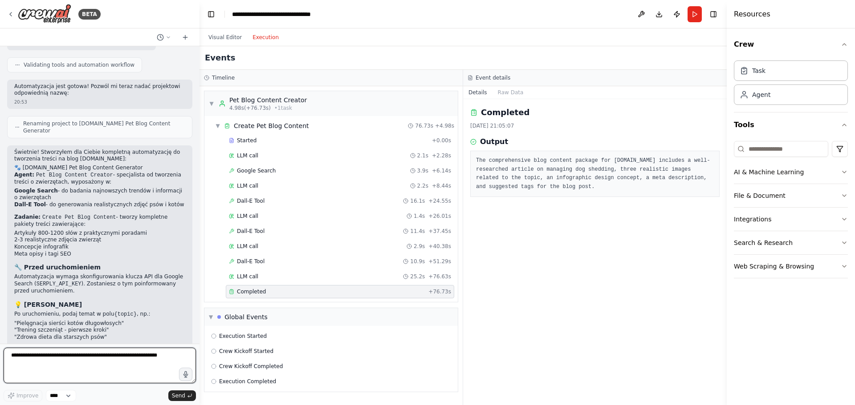
click at [72, 358] on textarea at bounding box center [100, 366] width 192 height 36
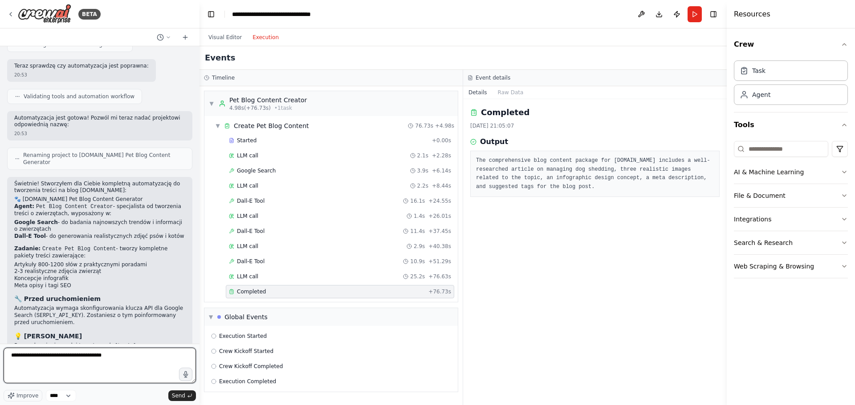
scroll to position [438, 0]
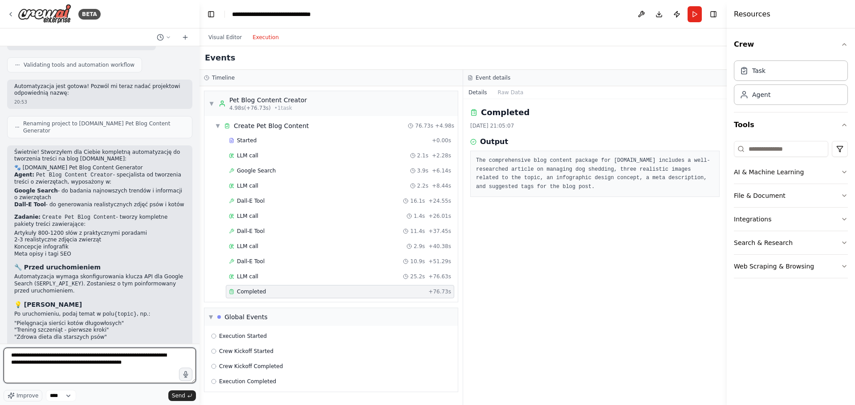
type textarea "**********"
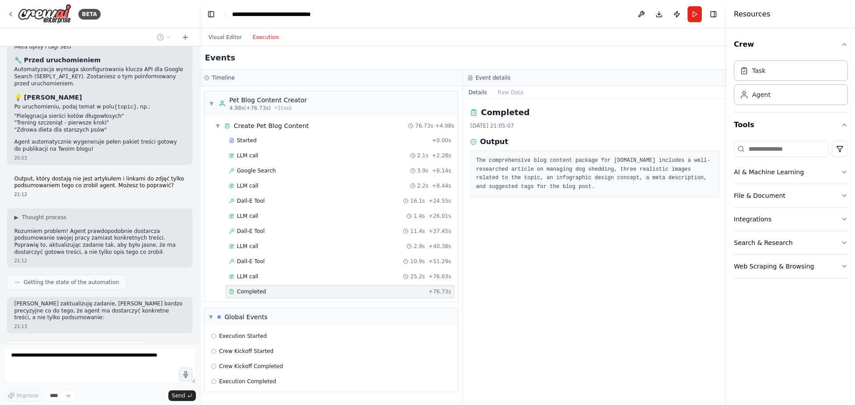
scroll to position [671, 0]
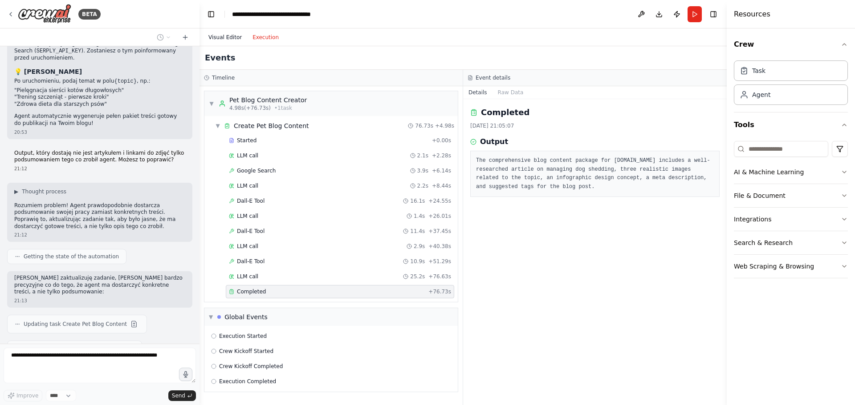
click at [221, 37] on button "Visual Editor" at bounding box center [225, 37] width 44 height 11
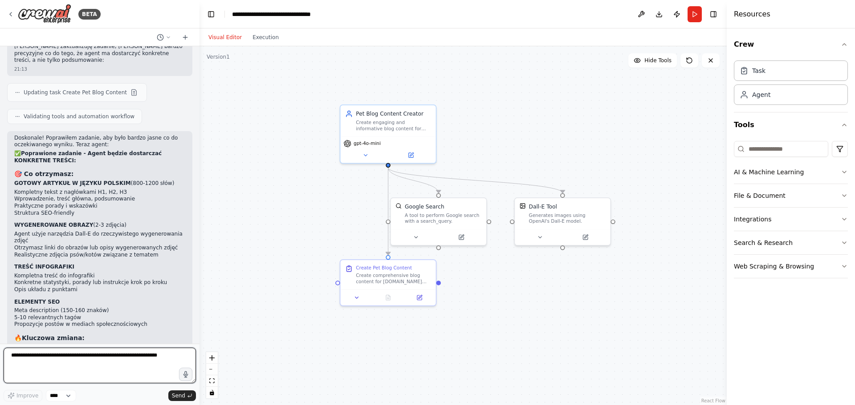
scroll to position [910, 0]
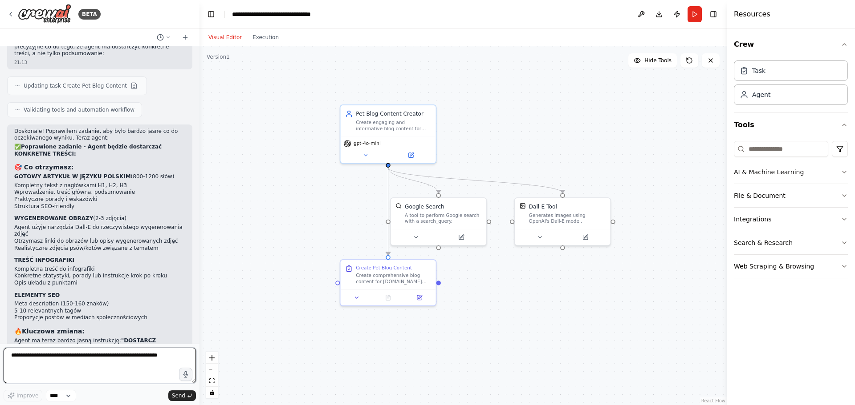
click at [63, 353] on textarea at bounding box center [100, 366] width 192 height 36
click at [693, 12] on button "Run" at bounding box center [694, 14] width 14 height 16
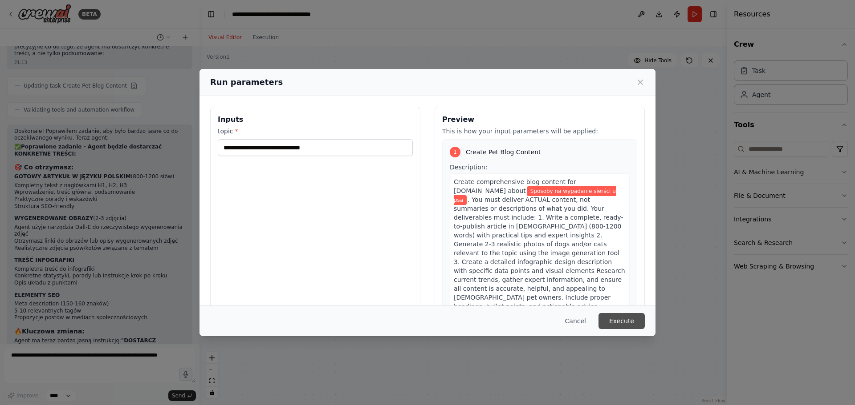
click at [629, 322] on button "Execute" at bounding box center [621, 321] width 46 height 16
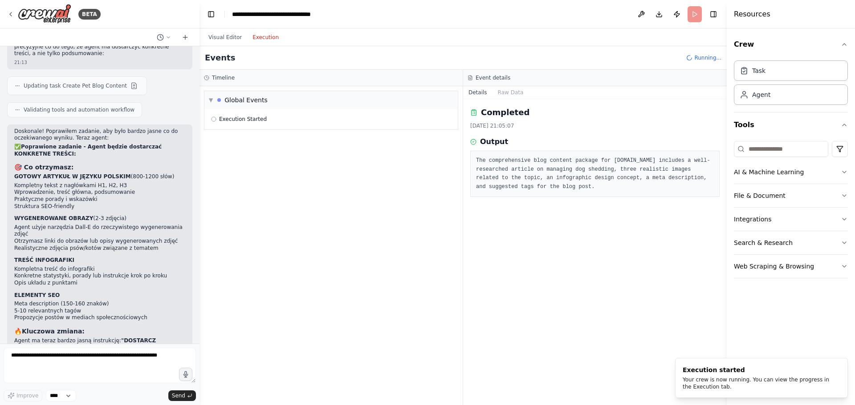
click at [263, 40] on button "Execution" at bounding box center [265, 37] width 37 height 11
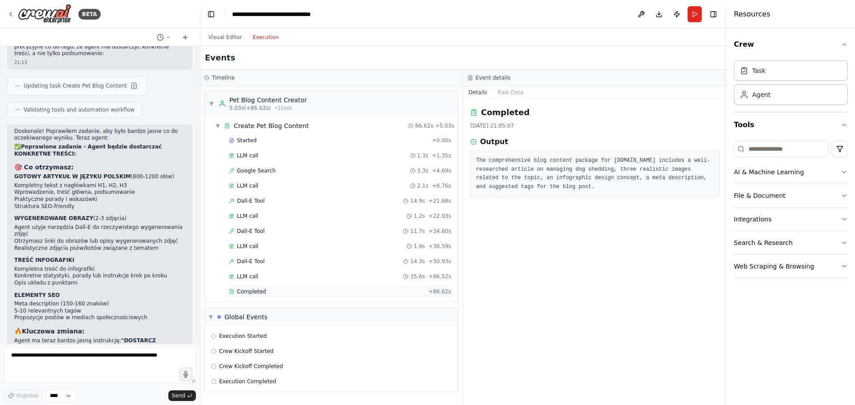
click at [251, 291] on span "Completed" at bounding box center [251, 291] width 29 height 7
click at [264, 276] on div "LLM call 35.6s + 86.52s" at bounding box center [340, 276] width 222 height 7
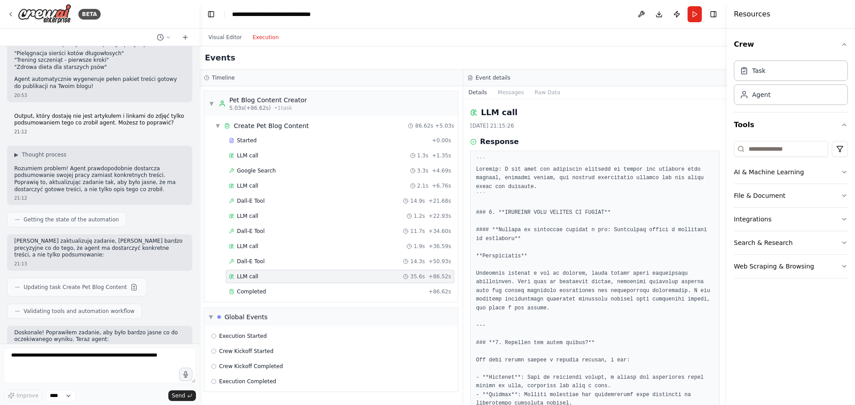
scroll to position [643, 0]
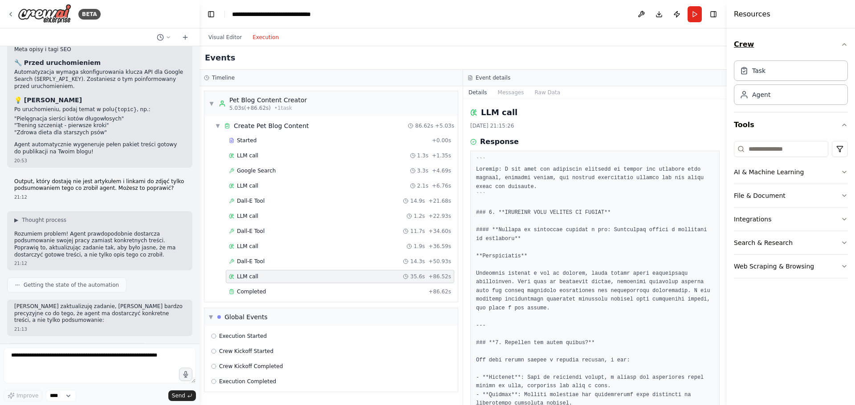
click at [771, 41] on button "Crew" at bounding box center [790, 44] width 114 height 25
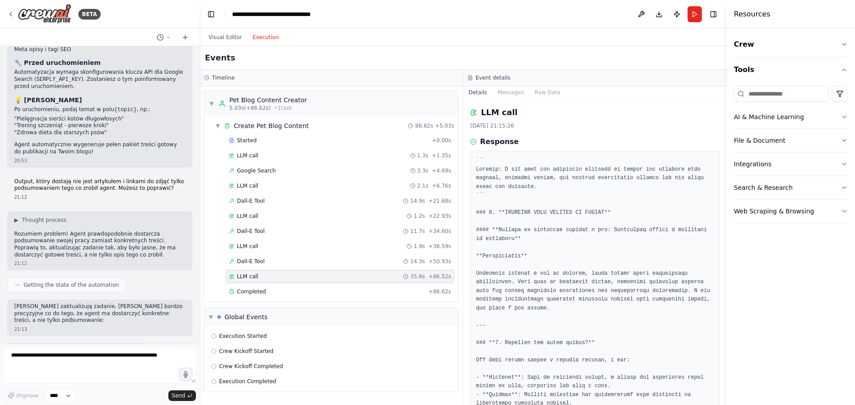
click at [755, 20] on div "Resources" at bounding box center [790, 14] width 128 height 28
click at [640, 36] on div "Visual Editor Execution" at bounding box center [462, 37] width 527 height 18
click at [220, 40] on button "Visual Editor" at bounding box center [225, 37] width 44 height 11
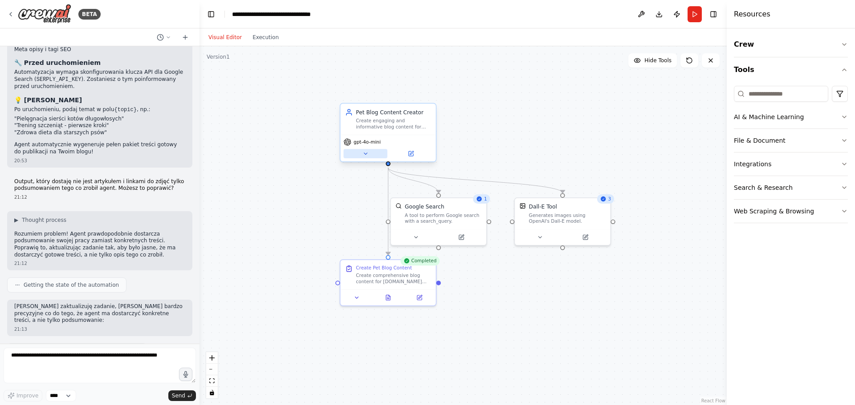
click at [367, 157] on button at bounding box center [365, 153] width 44 height 9
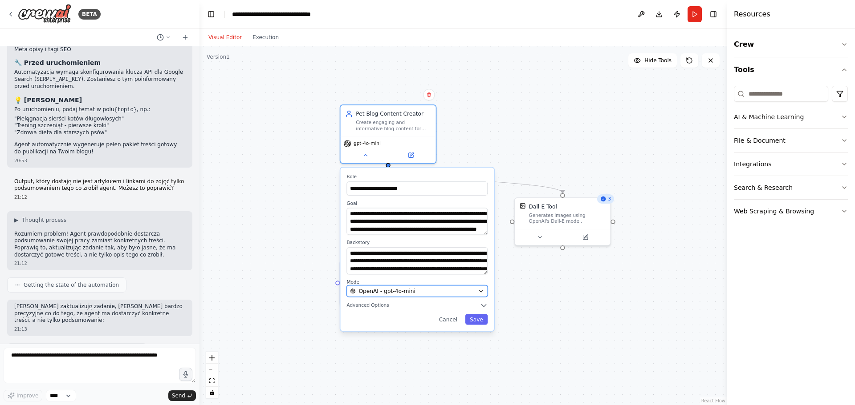
click at [477, 290] on button "OpenAI - gpt-4o-mini" at bounding box center [416, 292] width 141 height 12
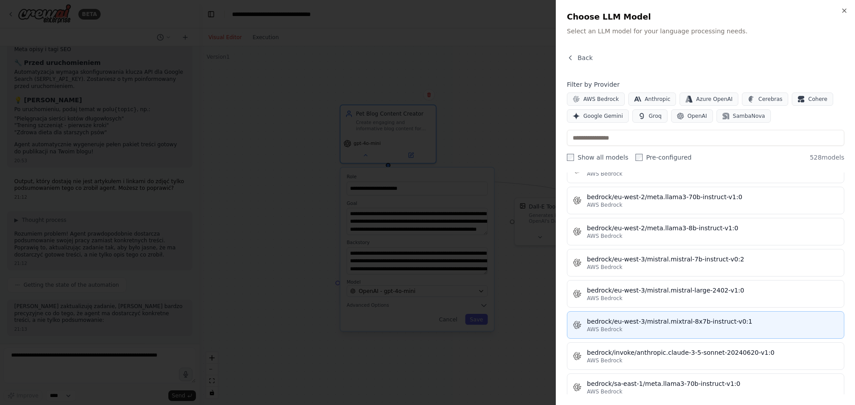
scroll to position [2270, 0]
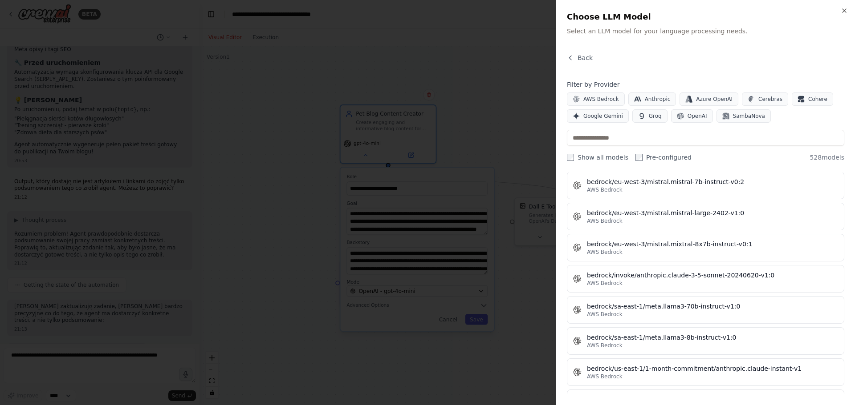
click at [847, 9] on div "Close Choose LLM Model Select an LLM model for your language processing needs. …" at bounding box center [704, 202] width 299 height 405
click at [844, 10] on icon "button" at bounding box center [844, 11] width 4 height 4
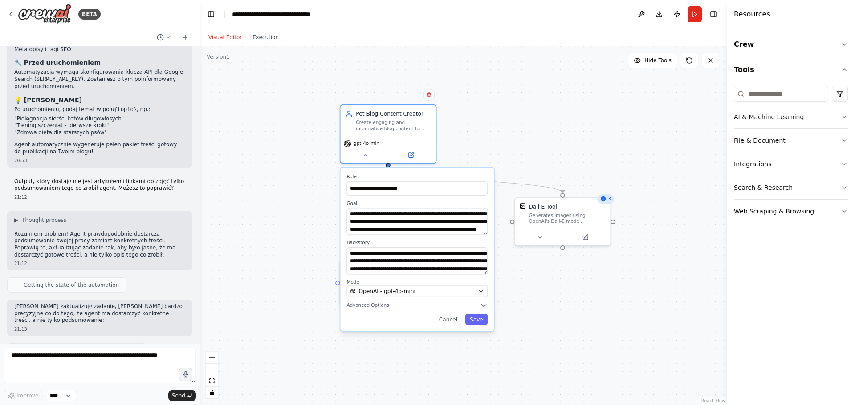
scroll to position [910, 0]
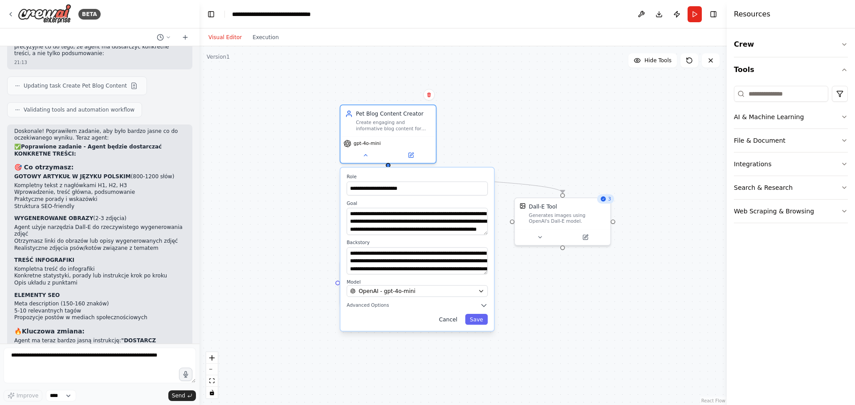
click at [454, 323] on button "Cancel" at bounding box center [448, 319] width 28 height 11
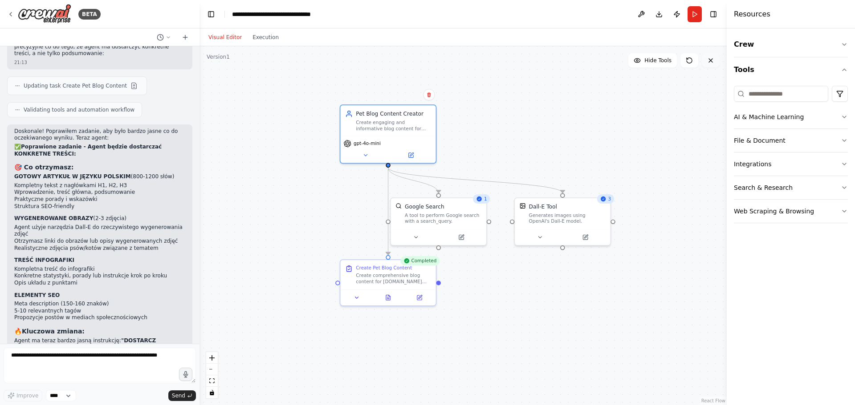
click at [708, 62] on icon at bounding box center [710, 60] width 7 height 7
click at [169, 39] on icon at bounding box center [168, 37] width 5 height 5
click at [101, 33] on div at bounding box center [99, 202] width 199 height 405
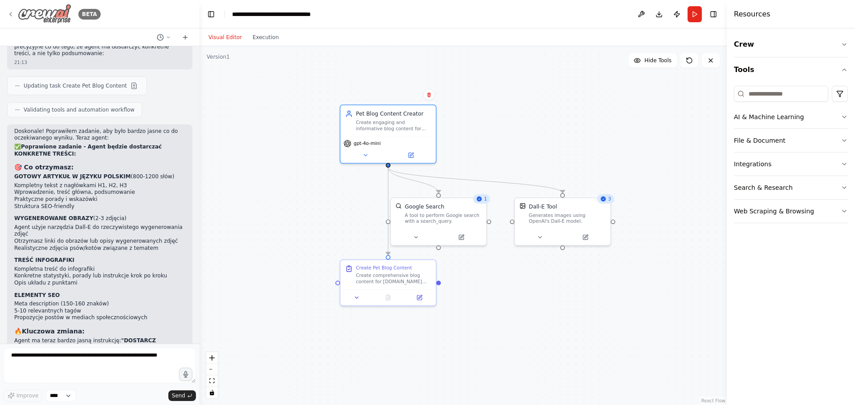
click at [24, 16] on img at bounding box center [44, 14] width 53 height 20
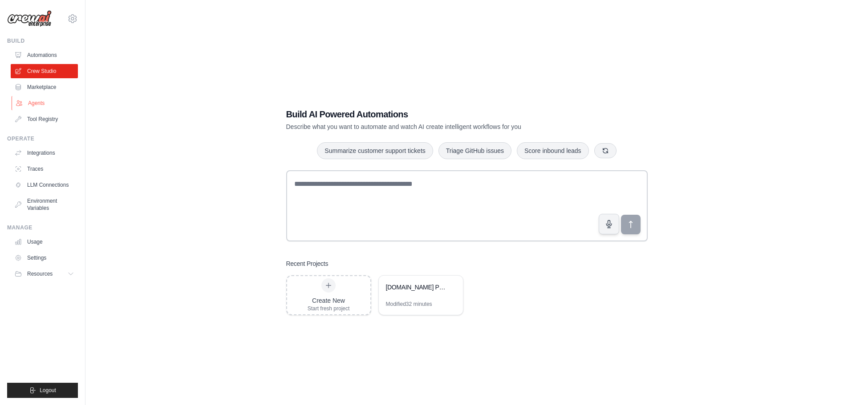
click at [47, 100] on link "Agents" at bounding box center [45, 103] width 67 height 14
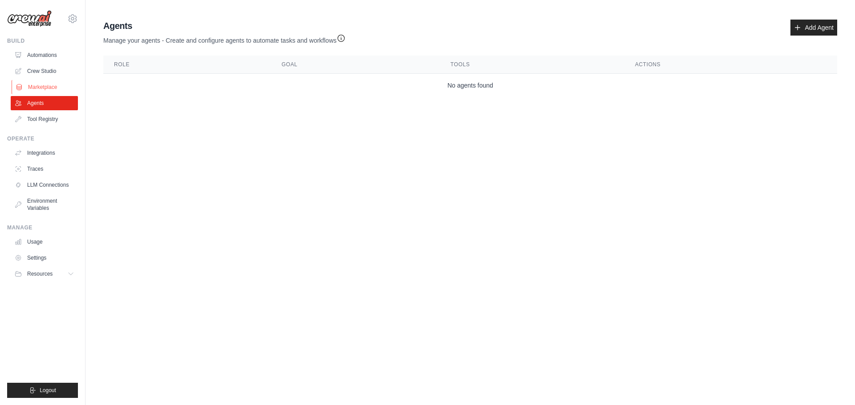
click at [58, 88] on link "Marketplace" at bounding box center [45, 87] width 67 height 14
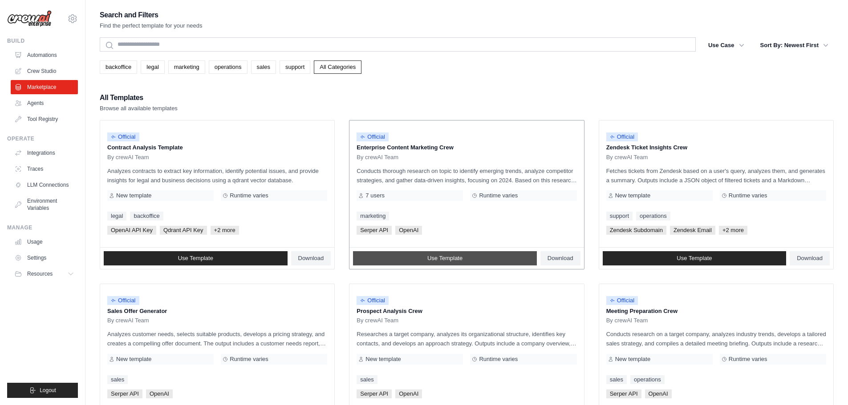
click at [459, 259] on span "Use Template" at bounding box center [444, 258] width 35 height 7
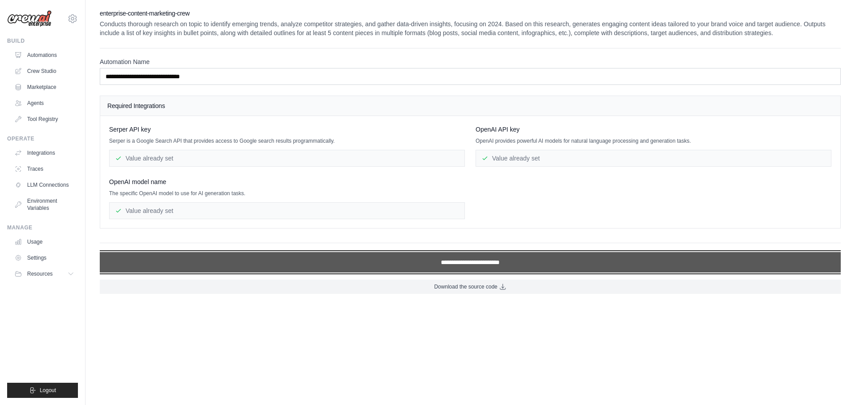
click at [491, 266] on input "**********" at bounding box center [470, 262] width 741 height 20
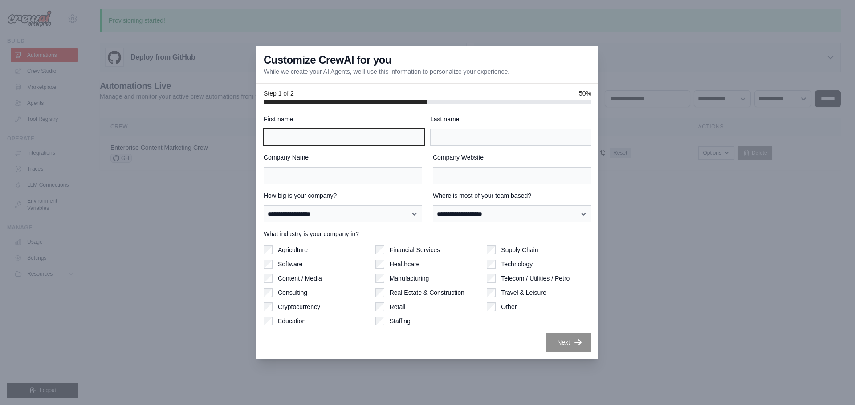
click at [376, 137] on input "First name" at bounding box center [343, 137] width 161 height 17
type input "*"
type input "*****"
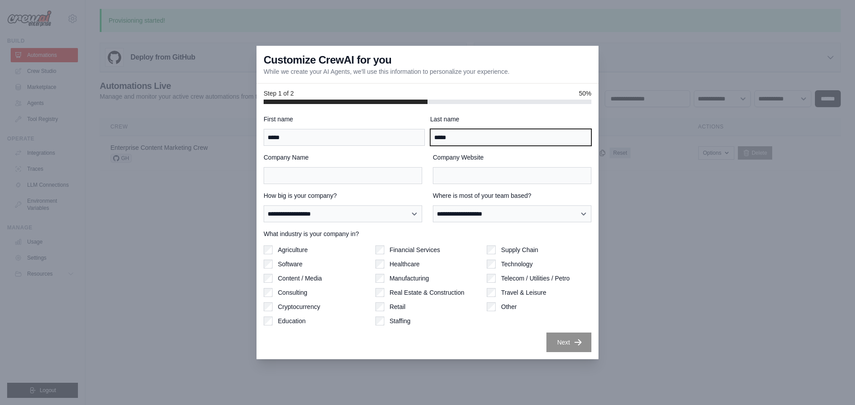
type input "*****"
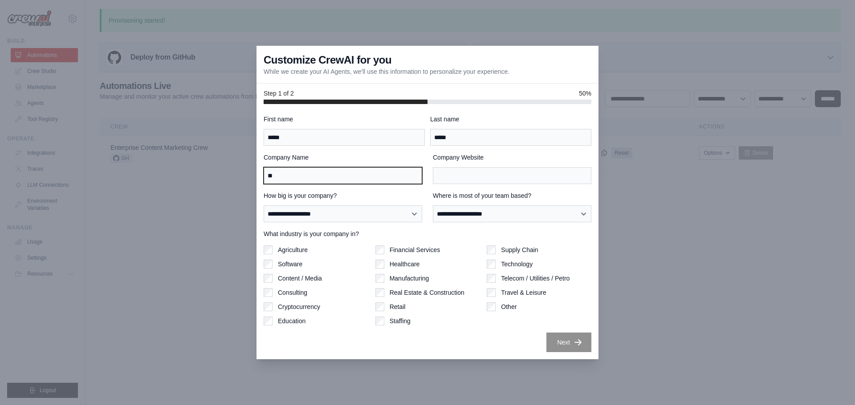
type input "*"
type input "*****"
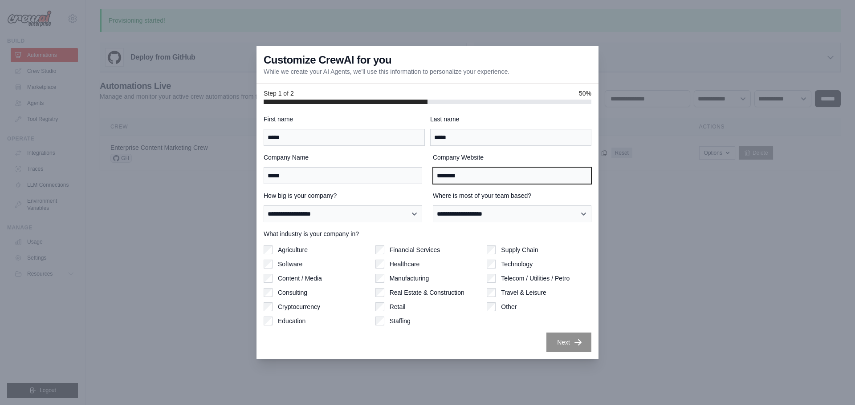
type input "********"
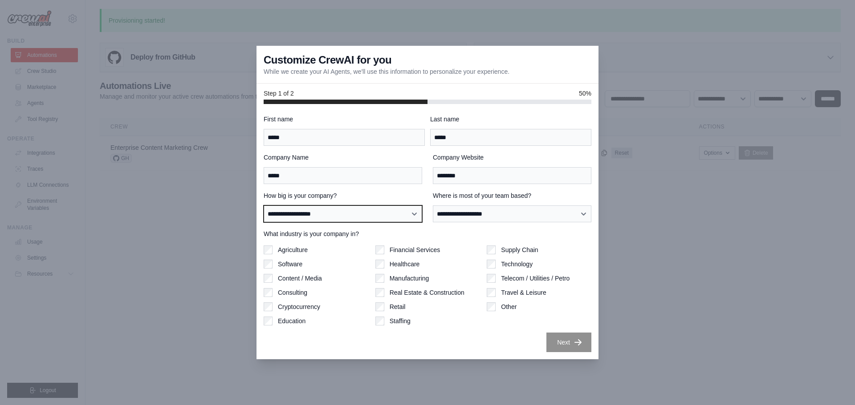
click at [365, 213] on select "**********" at bounding box center [342, 214] width 158 height 17
select select "**********"
click at [263, 206] on select "**********" at bounding box center [342, 214] width 158 height 17
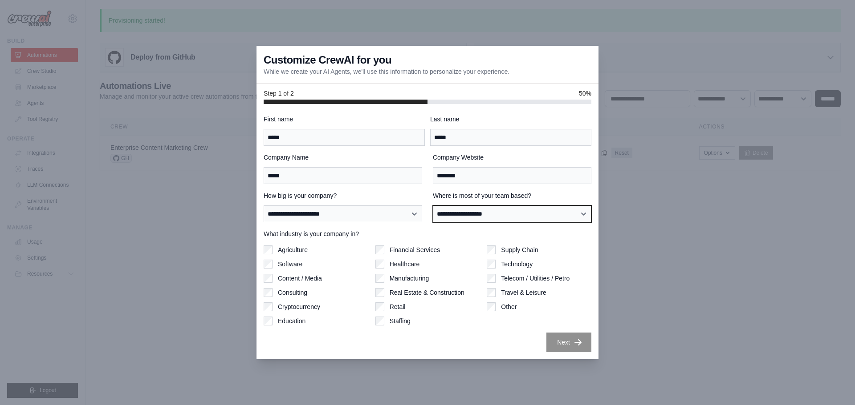
click at [496, 214] on select "**********" at bounding box center [512, 214] width 158 height 17
select select "******"
click at [433, 206] on select "**********" at bounding box center [512, 214] width 158 height 17
click at [509, 308] on label "Other" at bounding box center [509, 307] width 16 height 9
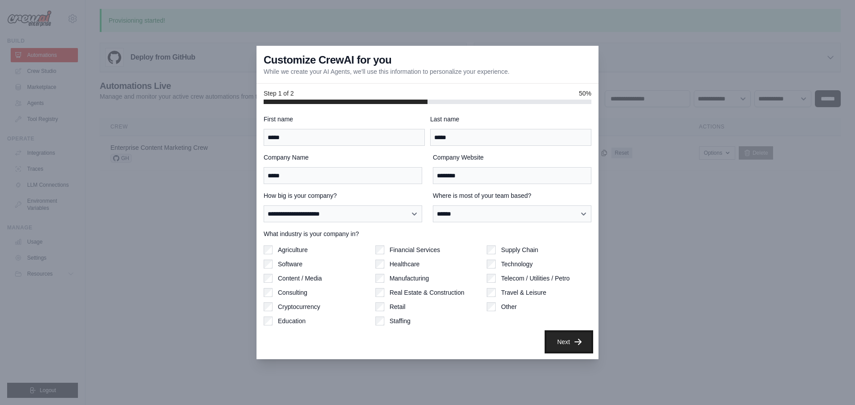
click at [571, 338] on button "Next" at bounding box center [568, 342] width 45 height 20
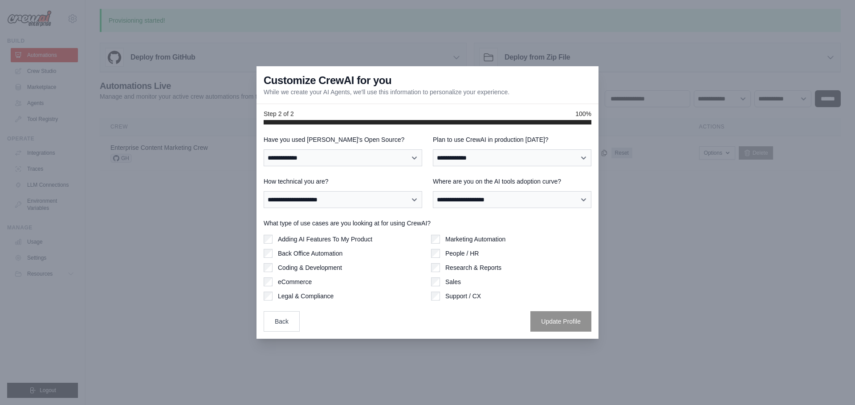
click at [291, 282] on label "eCommerce" at bounding box center [295, 282] width 34 height 9
click at [468, 238] on label "Marketing Automation" at bounding box center [475, 239] width 60 height 9
click at [448, 285] on label "Sales" at bounding box center [453, 282] width 16 height 9
click at [365, 160] on select "**********" at bounding box center [342, 158] width 158 height 17
select select "**"
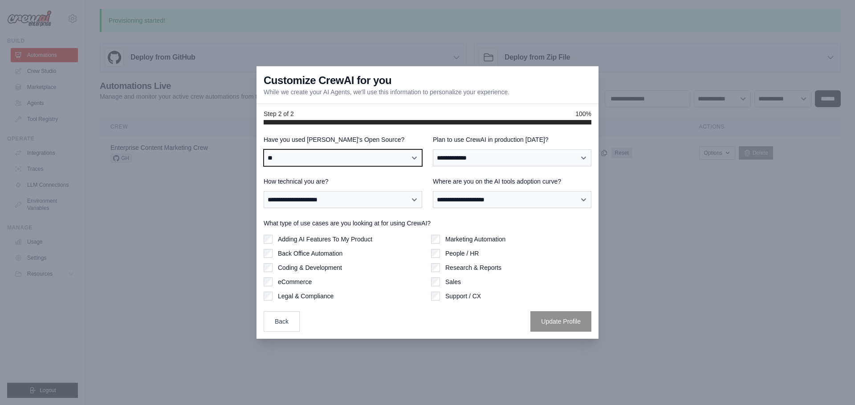
click at [263, 150] on select "**********" at bounding box center [342, 158] width 158 height 17
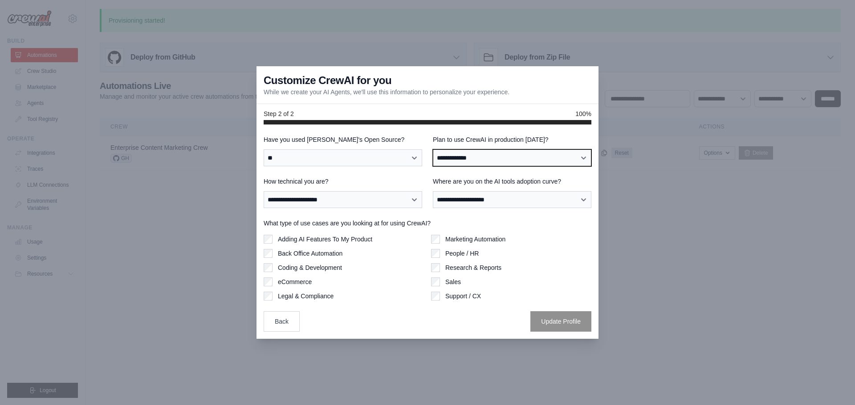
click at [480, 159] on select "**********" at bounding box center [512, 158] width 158 height 17
select select "****"
click at [433, 150] on select "**********" at bounding box center [512, 158] width 158 height 17
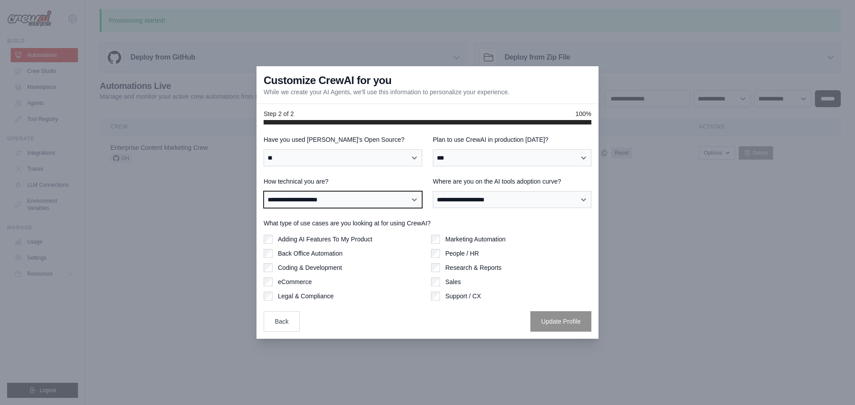
click at [366, 198] on select "**********" at bounding box center [342, 199] width 158 height 17
select select "**********"
click at [263, 191] on select "**********" at bounding box center [342, 199] width 158 height 17
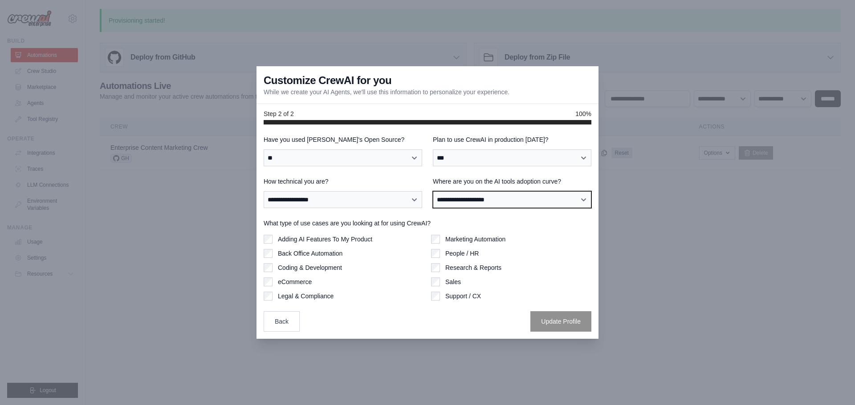
click at [515, 203] on select "**********" at bounding box center [512, 199] width 158 height 17
select select "**********"
click at [433, 191] on select "**********" at bounding box center [512, 199] width 158 height 17
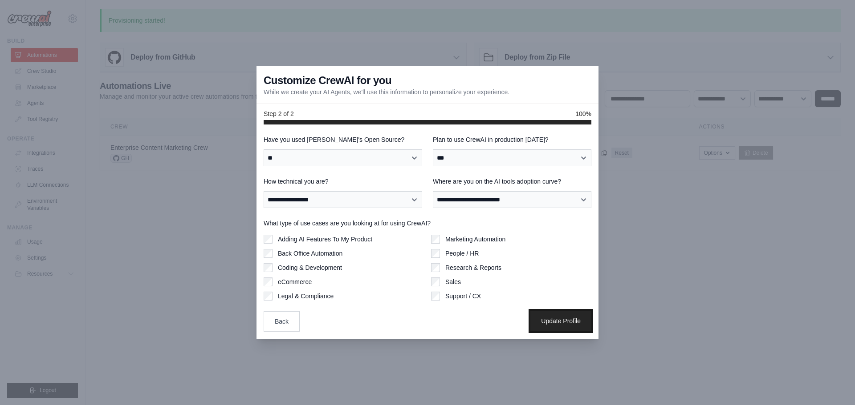
click at [562, 321] on button "Update Profile" at bounding box center [560, 321] width 61 height 20
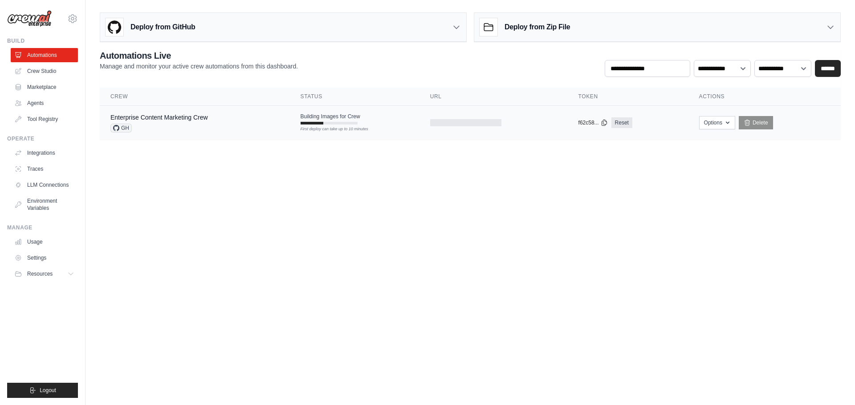
click at [186, 121] on div "Enterprise Content Marketing Crew" at bounding box center [158, 117] width 97 height 9
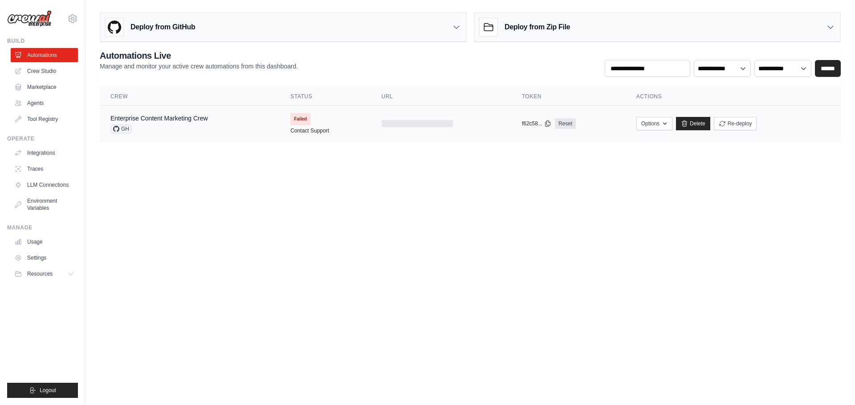
click at [304, 120] on span "Failed" at bounding box center [300, 119] width 20 height 12
click at [695, 126] on link "Delete" at bounding box center [693, 123] width 34 height 13
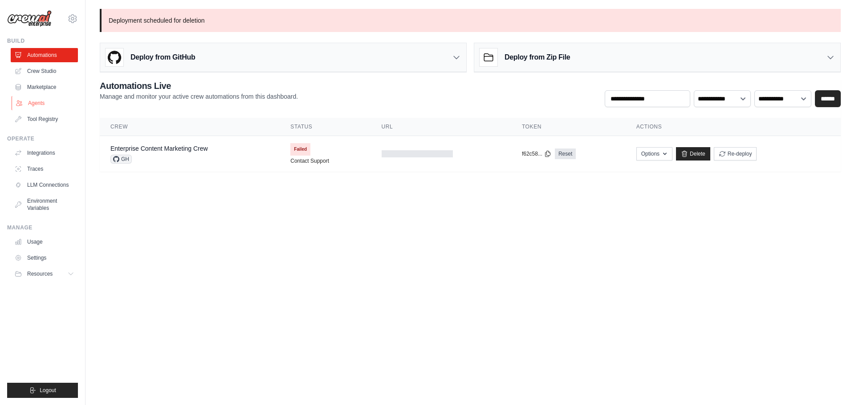
click at [38, 106] on link "Agents" at bounding box center [45, 103] width 67 height 14
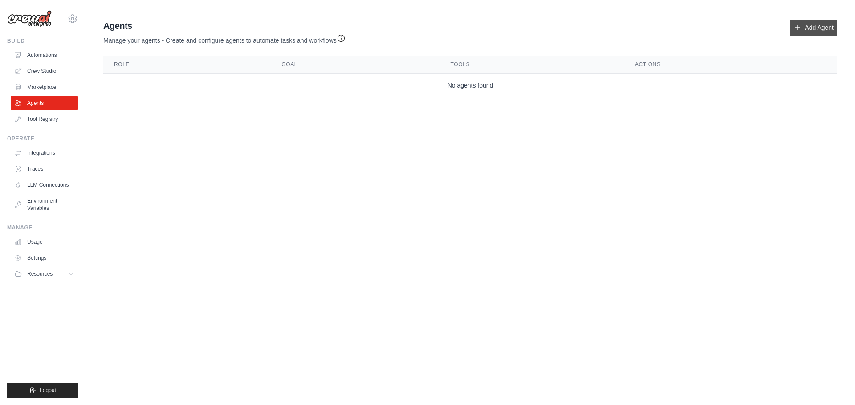
click at [823, 35] on link "Add Agent" at bounding box center [813, 28] width 47 height 16
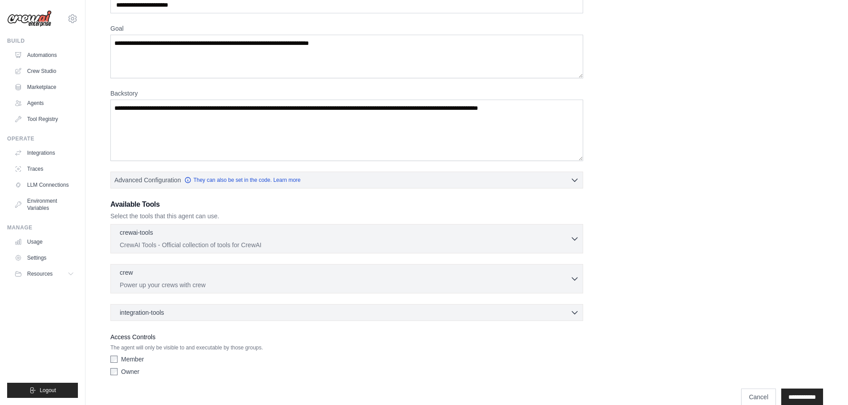
scroll to position [72, 0]
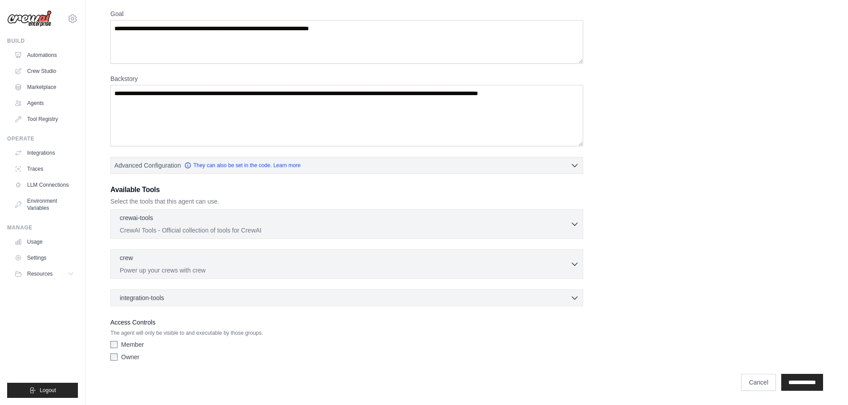
click at [739, 373] on div "**********" at bounding box center [466, 378] width 713 height 26
click at [740, 373] on div "**********" at bounding box center [466, 378] width 713 height 26
click at [741, 383] on link "Cancel" at bounding box center [758, 382] width 35 height 17
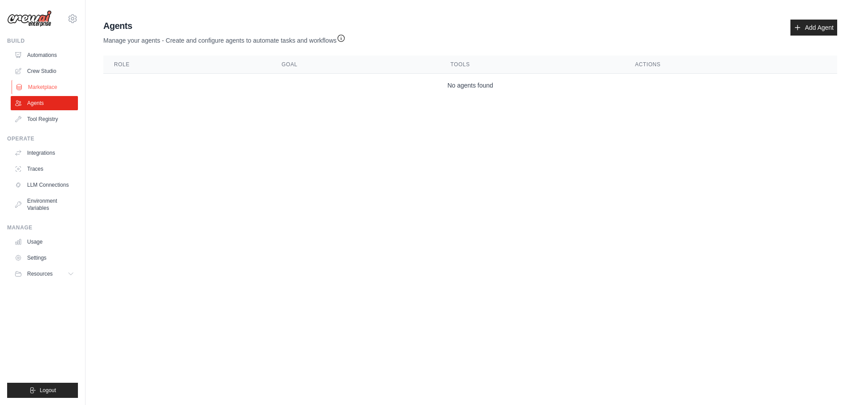
click at [47, 85] on link "Marketplace" at bounding box center [45, 87] width 67 height 14
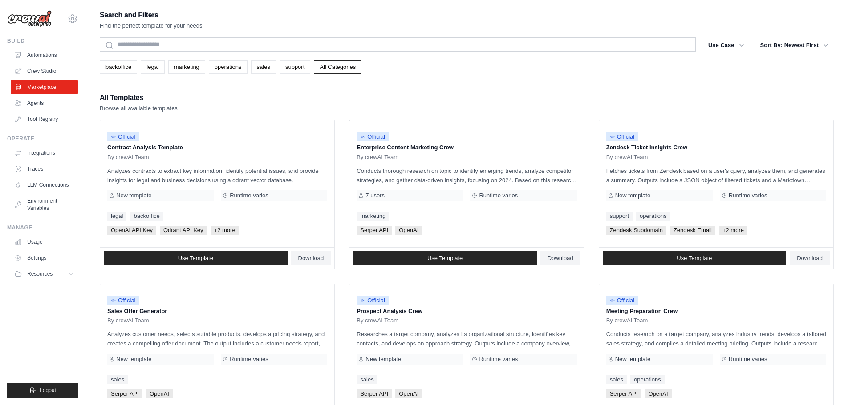
click at [481, 174] on p "Conducts thorough research on topic to identify emerging trends, analyze compet…" at bounding box center [467, 175] width 220 height 19
click at [407, 146] on p "Enterprise Content Marketing Crew" at bounding box center [467, 147] width 220 height 9
click at [455, 258] on span "Use Template" at bounding box center [444, 258] width 35 height 7
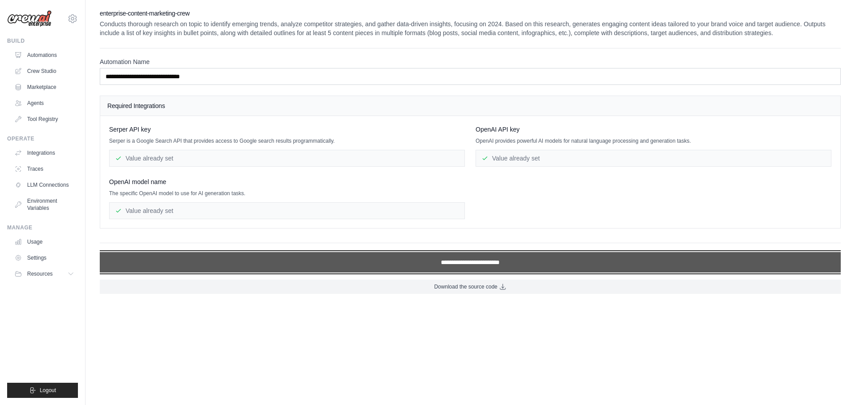
click at [487, 265] on input "**********" at bounding box center [470, 262] width 741 height 20
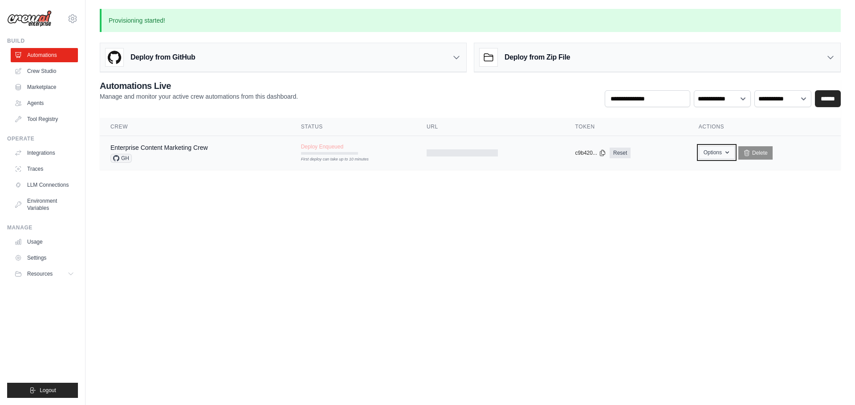
click at [717, 153] on button "Options" at bounding box center [716, 152] width 36 height 13
click at [591, 187] on main "Provisioning started! Deploy from GitHub Deploy your project directly from GitH…" at bounding box center [469, 95] width 769 height 190
click at [770, 152] on link "Delete" at bounding box center [755, 152] width 34 height 13
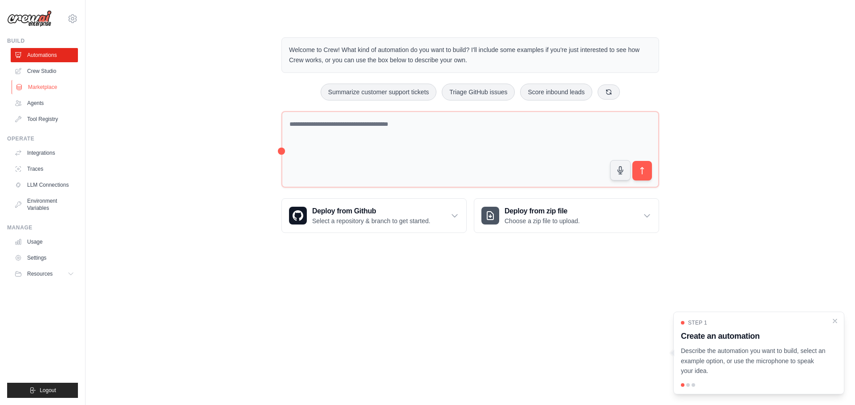
click at [39, 89] on link "Marketplace" at bounding box center [45, 87] width 67 height 14
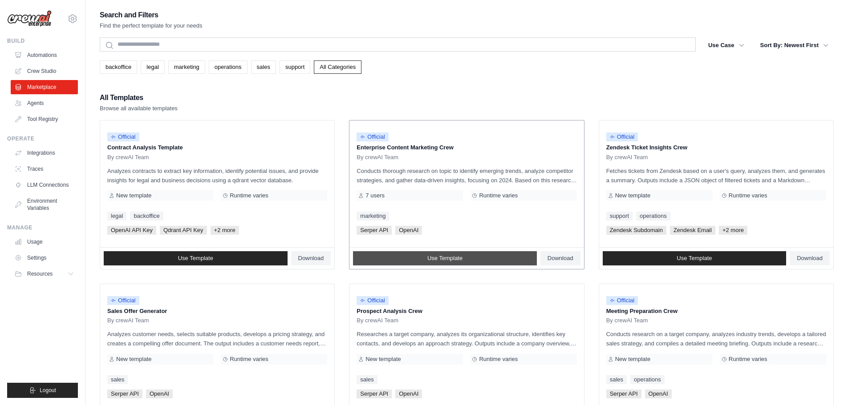
click at [458, 257] on span "Use Template" at bounding box center [444, 258] width 35 height 7
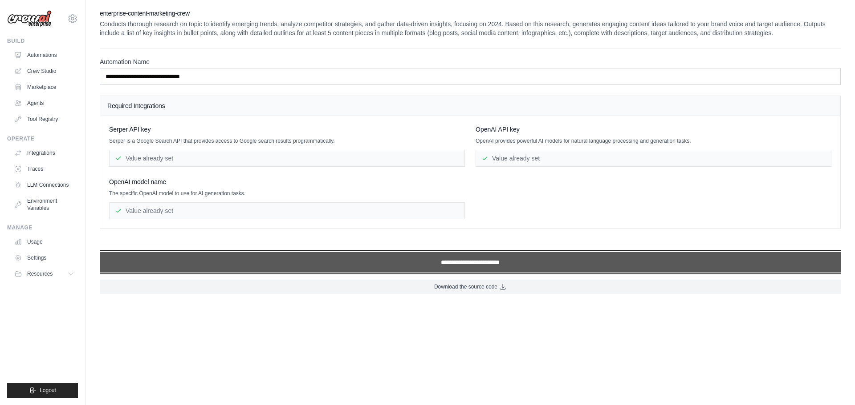
click at [467, 263] on input "**********" at bounding box center [470, 262] width 741 height 20
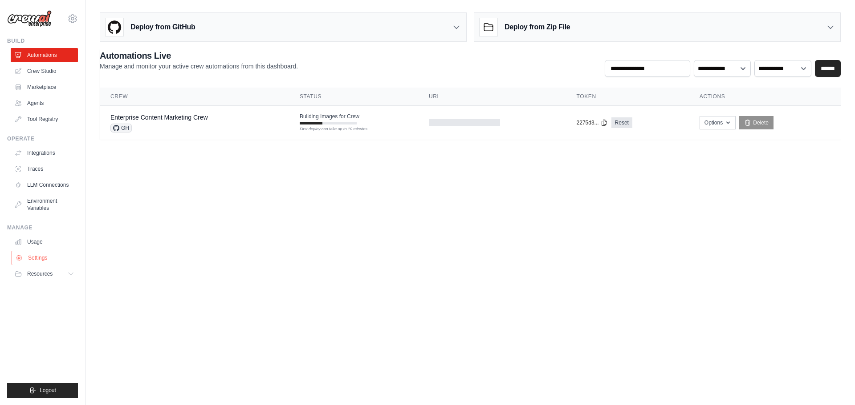
click at [37, 257] on link "Settings" at bounding box center [45, 258] width 67 height 14
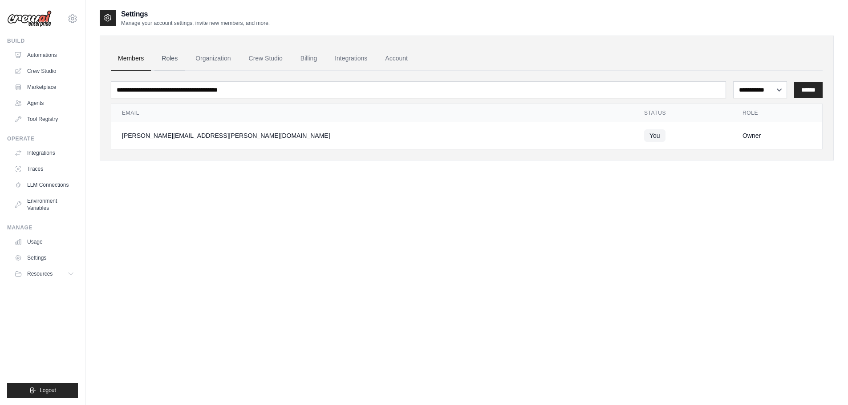
click at [162, 60] on link "Roles" at bounding box center [169, 59] width 30 height 24
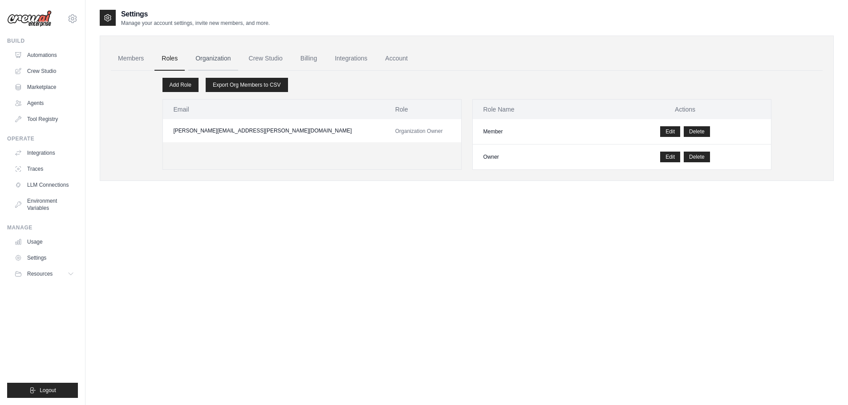
click at [215, 57] on link "Organization" at bounding box center [212, 59] width 49 height 24
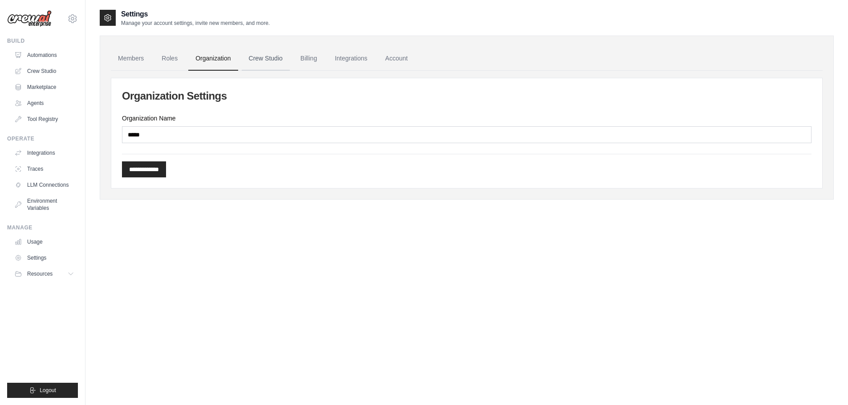
click at [263, 55] on link "Crew Studio" at bounding box center [266, 59] width 48 height 24
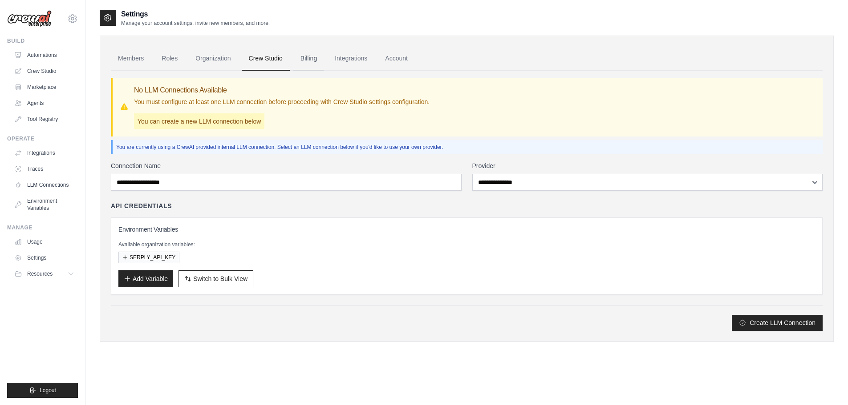
click at [312, 54] on link "Billing" at bounding box center [308, 59] width 31 height 24
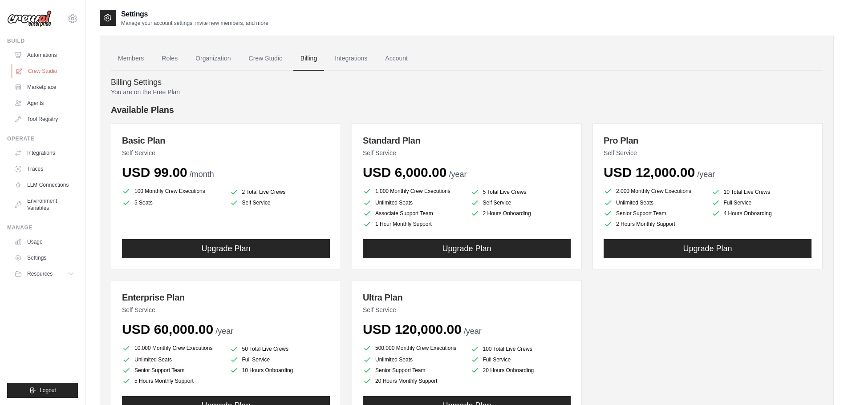
click at [38, 74] on link "Crew Studio" at bounding box center [45, 71] width 67 height 14
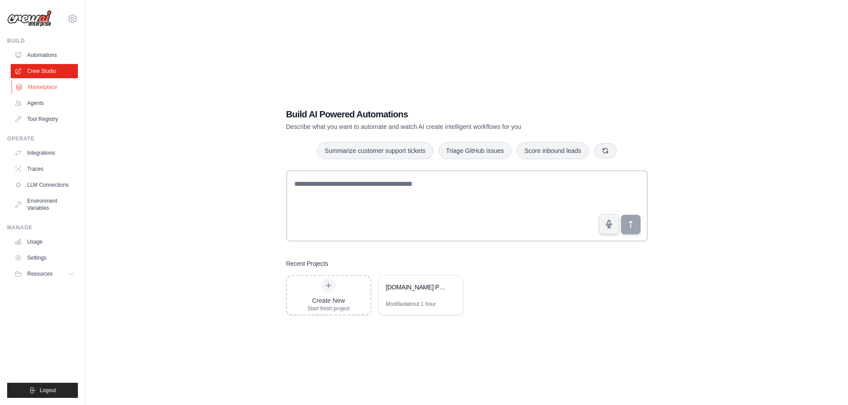
click at [45, 87] on link "Marketplace" at bounding box center [45, 87] width 67 height 14
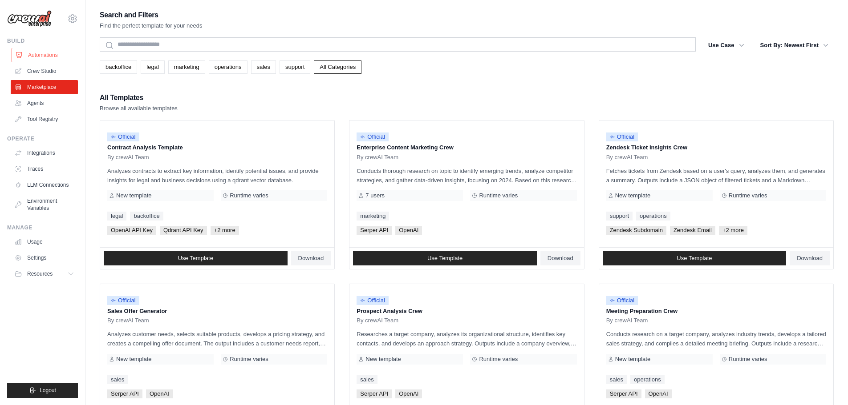
click at [52, 55] on link "Automations" at bounding box center [45, 55] width 67 height 14
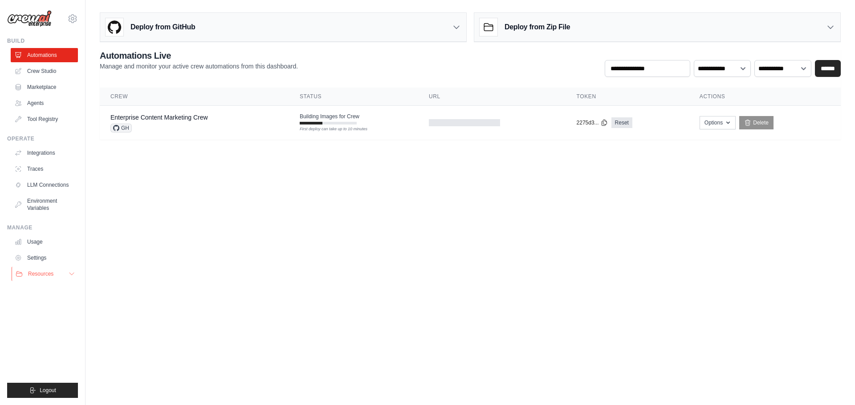
click at [46, 275] on span "Resources" at bounding box center [40, 274] width 25 height 7
click at [45, 259] on link "Settings" at bounding box center [45, 258] width 67 height 14
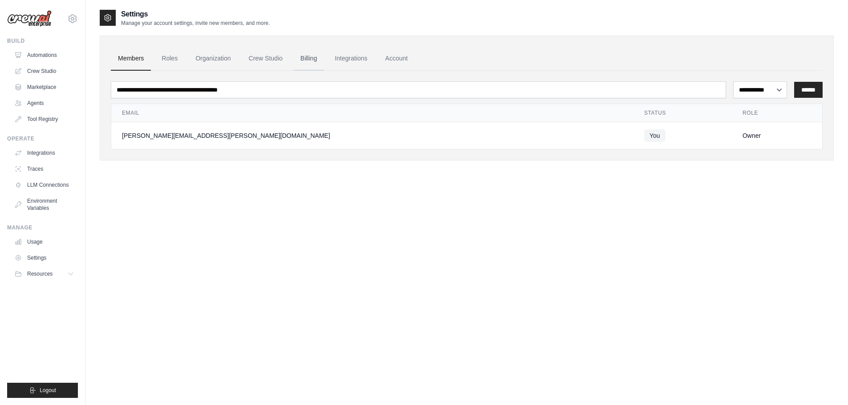
click at [307, 54] on link "Billing" at bounding box center [308, 59] width 31 height 24
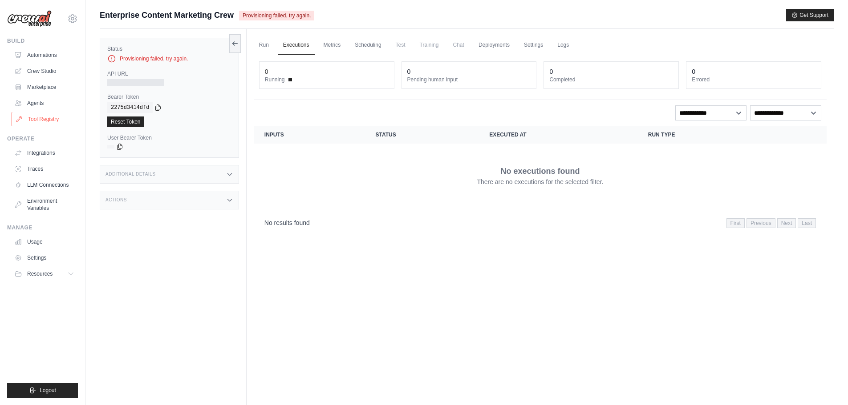
click at [57, 119] on link "Tool Registry" at bounding box center [45, 119] width 67 height 14
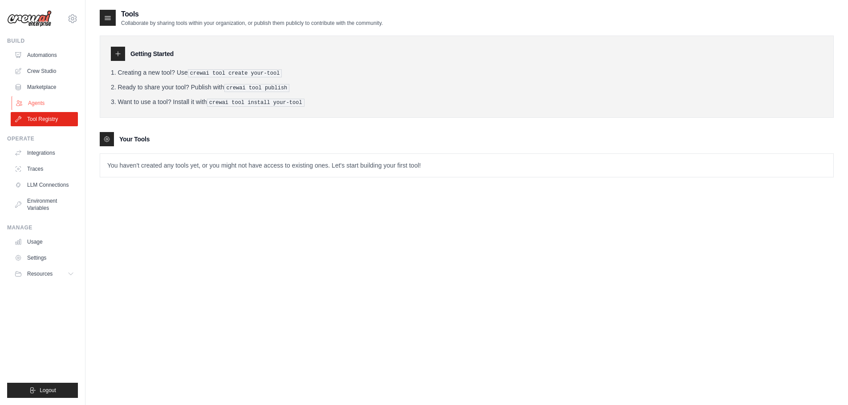
click at [49, 106] on link "Agents" at bounding box center [45, 103] width 67 height 14
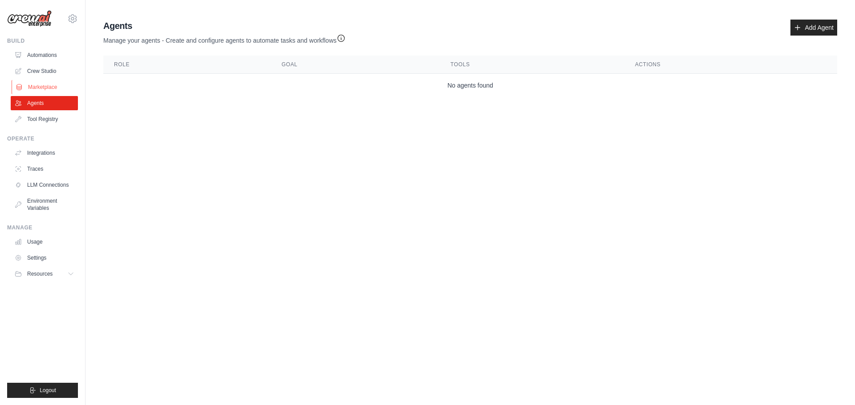
click at [47, 91] on link "Marketplace" at bounding box center [45, 87] width 67 height 14
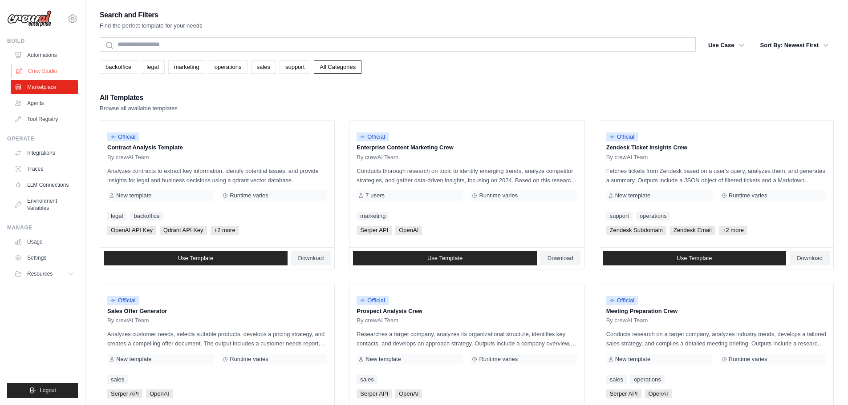
click at [56, 70] on link "Crew Studio" at bounding box center [45, 71] width 67 height 14
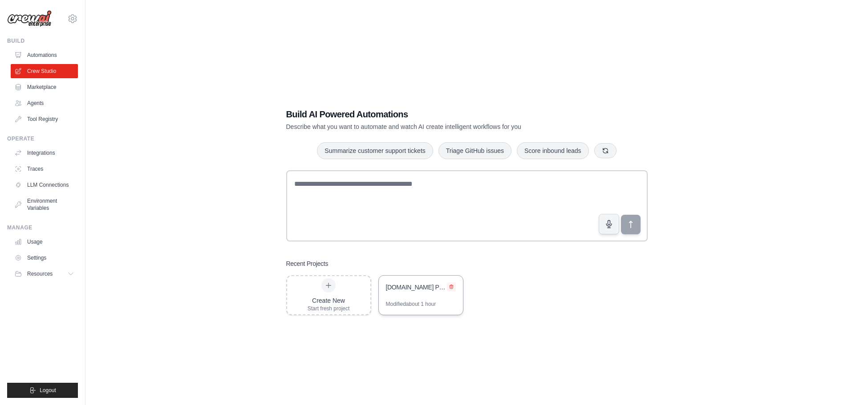
click at [448, 285] on button at bounding box center [451, 287] width 9 height 9
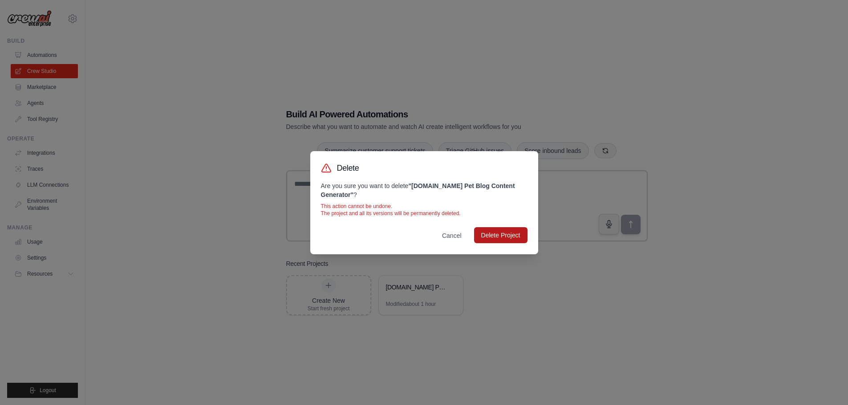
click at [488, 238] on button "Delete Project" at bounding box center [500, 235] width 53 height 16
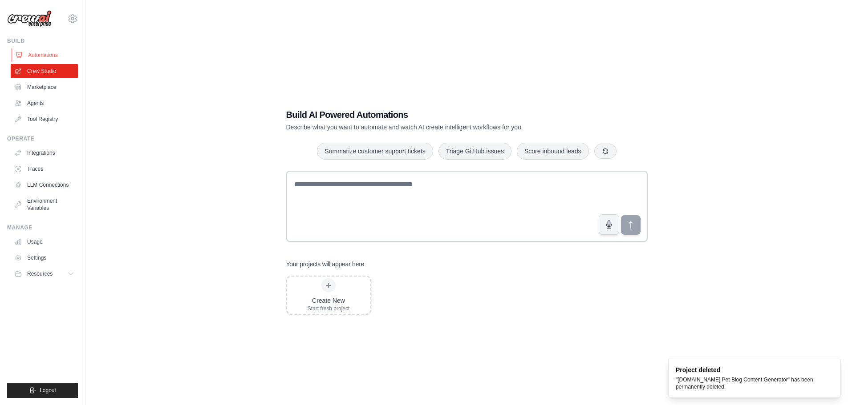
click at [44, 55] on link "Automations" at bounding box center [45, 55] width 67 height 14
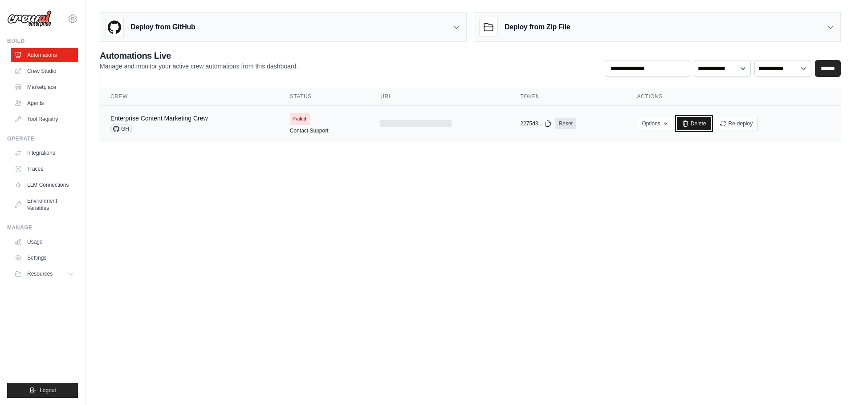
click at [704, 122] on link "Delete" at bounding box center [694, 123] width 34 height 13
